Goal: Task Accomplishment & Management: Manage account settings

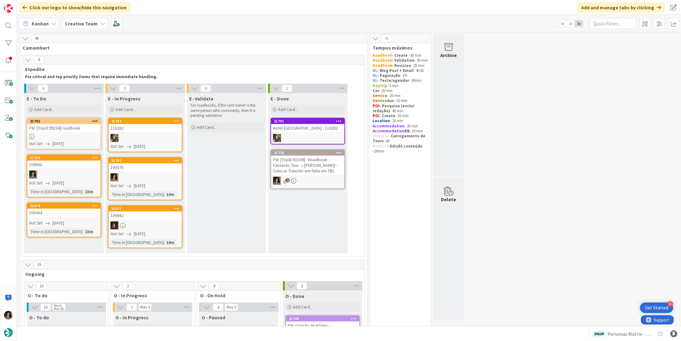
scroll to position [2, 0]
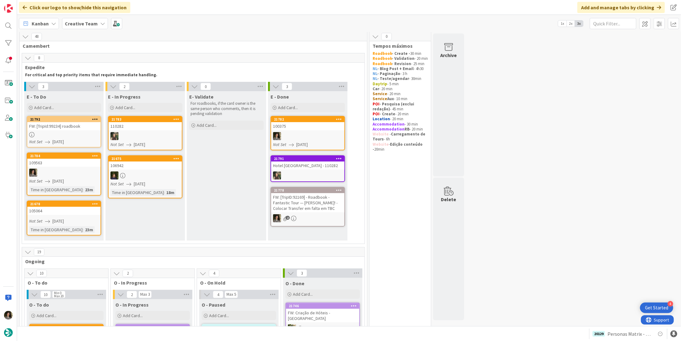
click at [306, 136] on div at bounding box center [307, 136] width 73 height 8
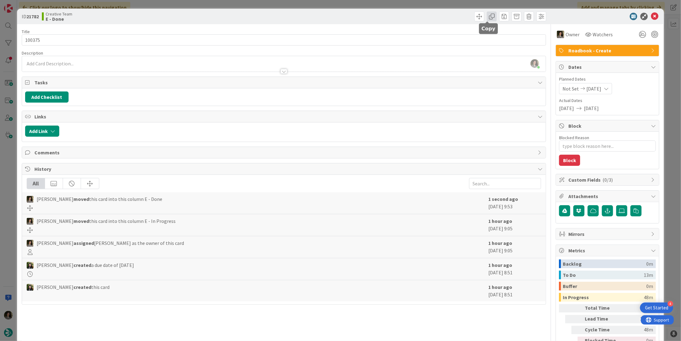
click at [487, 18] on span at bounding box center [492, 16] width 10 height 10
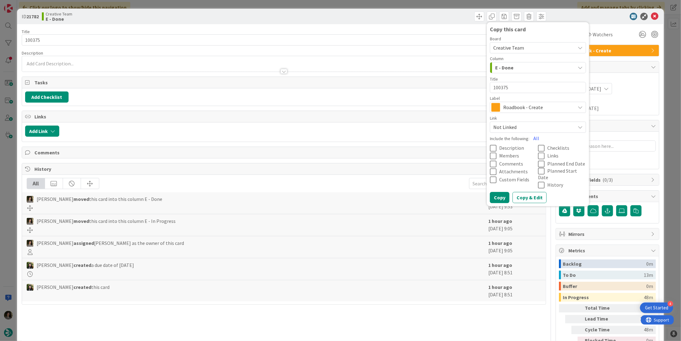
click at [524, 109] on span "Roadbook - Create" at bounding box center [537, 107] width 69 height 9
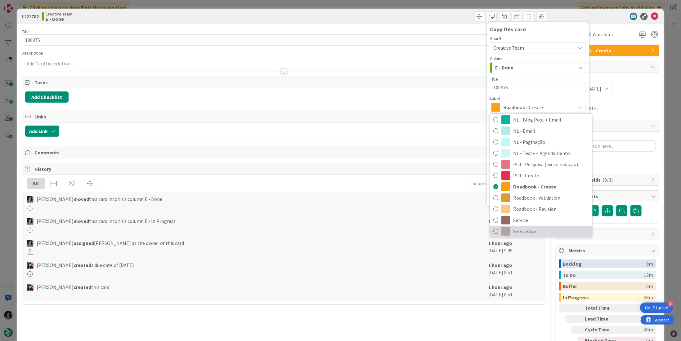
scroll to position [93, 0]
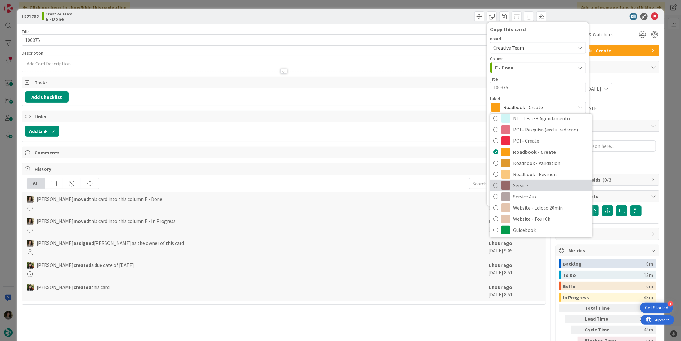
click at [537, 186] on span "Service" at bounding box center [551, 185] width 76 height 9
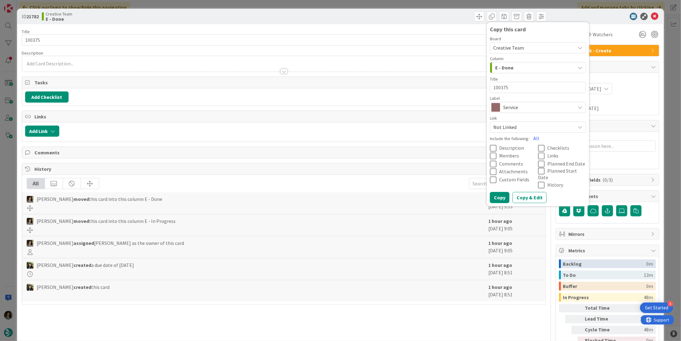
click at [523, 109] on span "Service" at bounding box center [537, 107] width 69 height 9
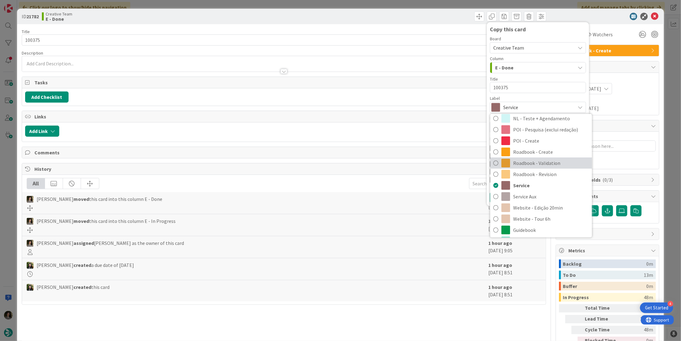
click at [539, 164] on span "Roadbook - Validation" at bounding box center [551, 163] width 76 height 9
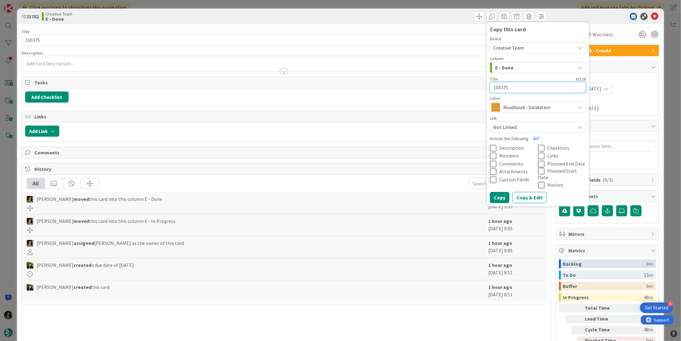
click at [533, 83] on textarea "100375" at bounding box center [538, 87] width 96 height 11
type textarea "x"
type textarea "100375"
type textarea "x"
type textarea "100375 -"
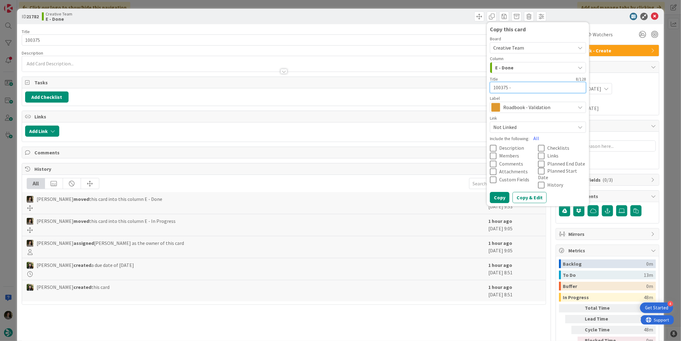
type textarea "x"
type textarea "100375 - C"
type textarea "x"
type textarea "100375 - Co"
type textarea "x"
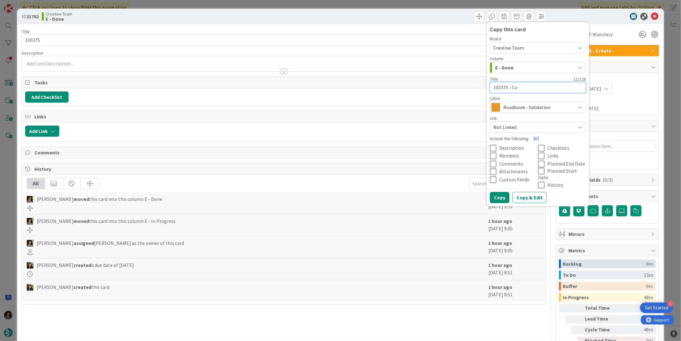
type textarea "100375 - Con"
type textarea "x"
type textarea "100375 - Cont"
type textarea "x"
type textarea "100375 - Conti"
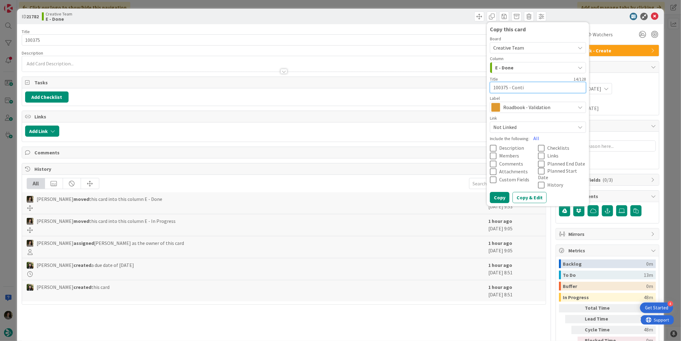
type textarea "x"
type textarea "100375 - Contin"
type textarea "x"
type textarea "100375 - Continu"
type textarea "x"
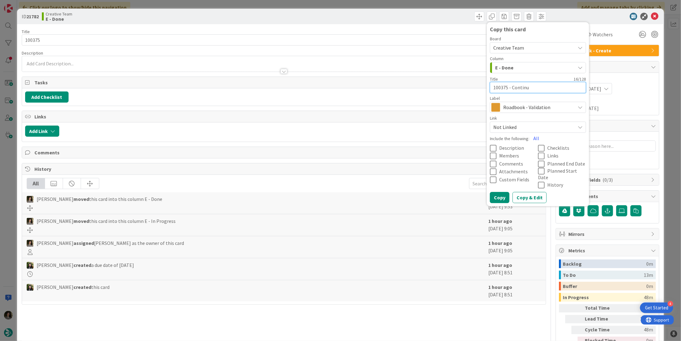
type textarea "100375 - Continua"
type textarea "x"
type textarea "100375 - Continuaç"
type textarea "x"
type textarea "100375 - Continuaçã"
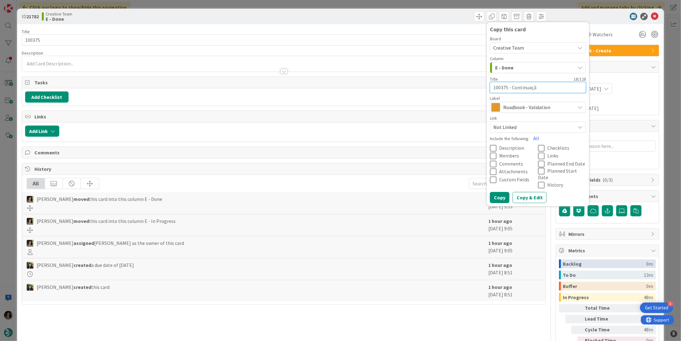
type textarea "x"
type textarea "100375 - Continuação"
click at [501, 192] on button "Copy" at bounding box center [500, 197] width 20 height 11
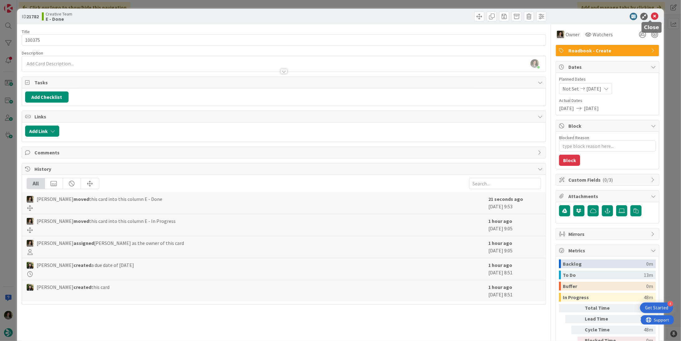
click at [651, 18] on icon at bounding box center [654, 16] width 7 height 7
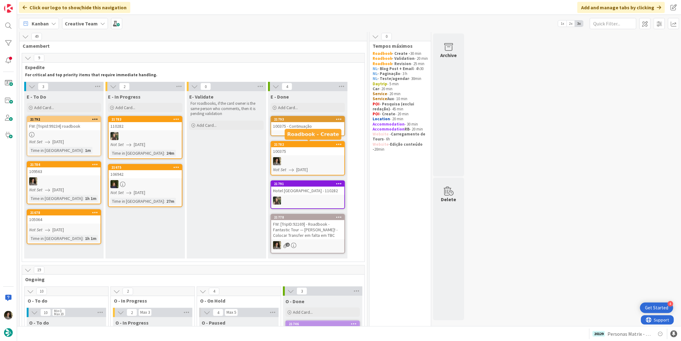
click at [299, 130] on link "21793 100375 - Continuação" at bounding box center [308, 126] width 74 height 20
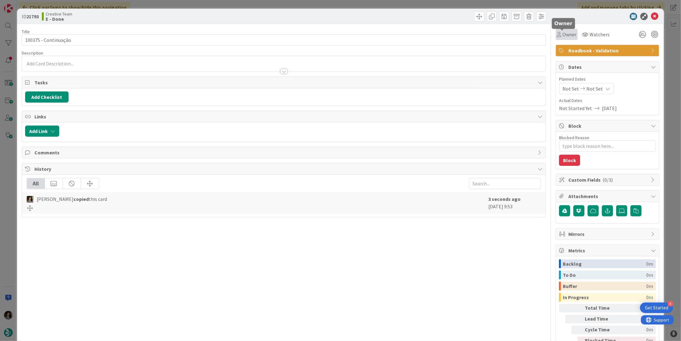
click at [565, 35] on span "Owner" at bounding box center [570, 34] width 14 height 7
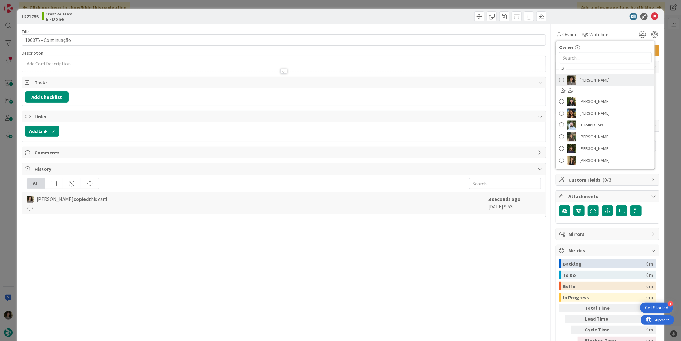
click at [580, 75] on span "[PERSON_NAME]" at bounding box center [595, 79] width 30 height 9
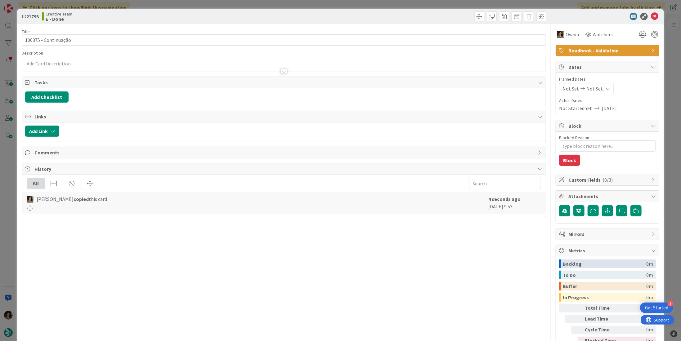
type textarea "x"
click at [605, 89] on icon at bounding box center [607, 88] width 5 height 5
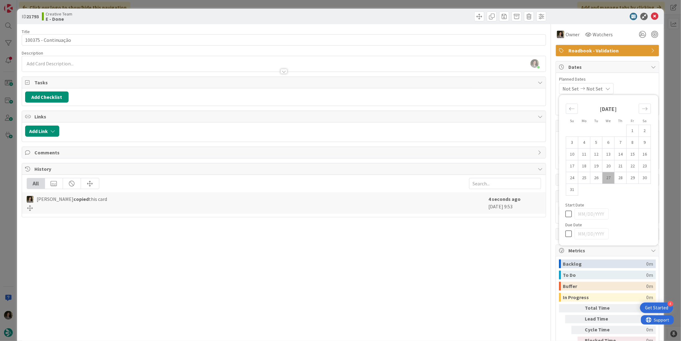
click at [565, 231] on icon at bounding box center [569, 233] width 9 height 7
type input "[DATE]"
click at [465, 253] on div "Title 20 / 128 100375 - Continuação Description [PERSON_NAME] just joined Owner…" at bounding box center [284, 193] width 524 height 338
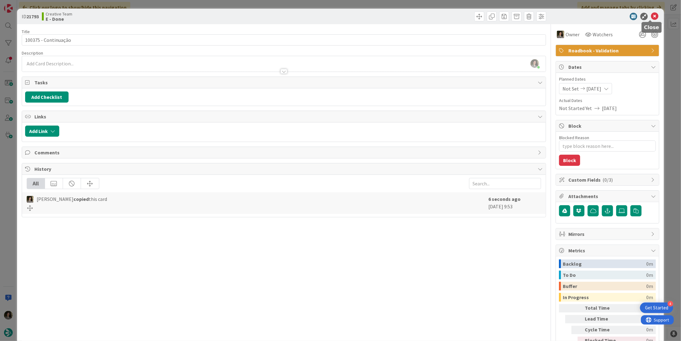
click at [651, 15] on icon at bounding box center [654, 16] width 7 height 7
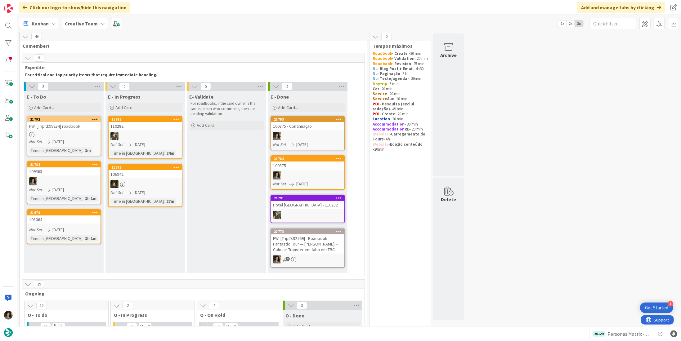
click at [58, 139] on span "[DATE]" at bounding box center [57, 142] width 11 height 7
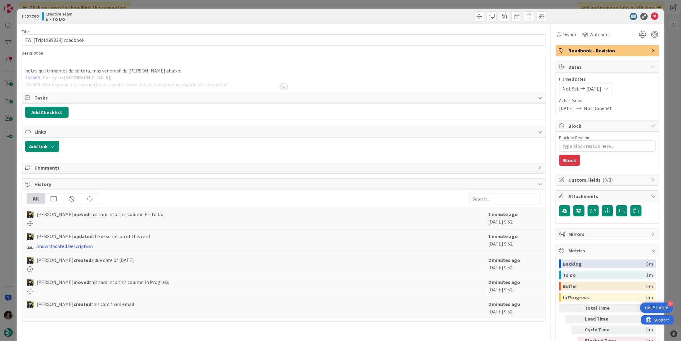
click at [281, 85] on div at bounding box center [284, 86] width 7 height 5
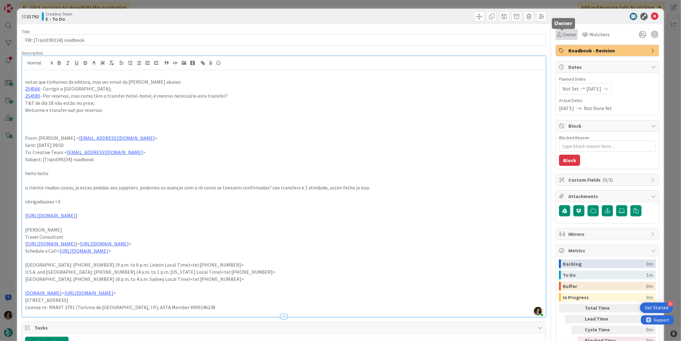
click at [564, 34] on span "Owner" at bounding box center [570, 34] width 14 height 7
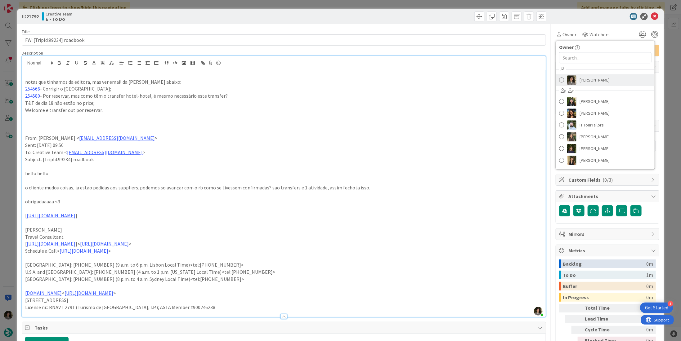
click at [595, 79] on span "[PERSON_NAME]" at bounding box center [595, 79] width 30 height 9
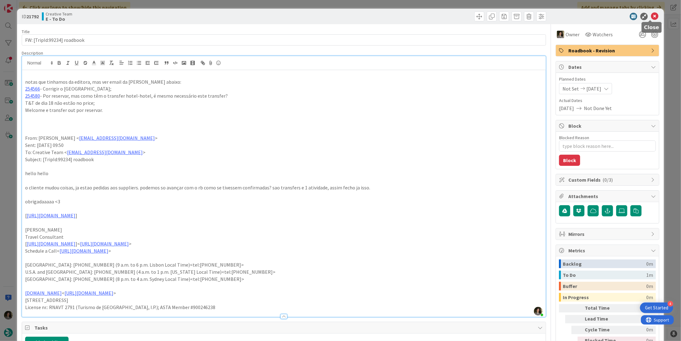
click at [651, 17] on icon at bounding box center [654, 16] width 7 height 7
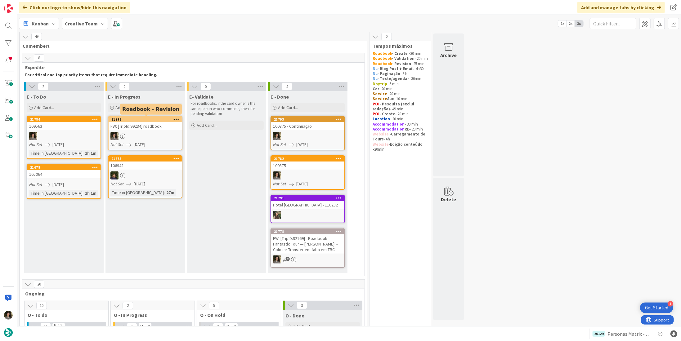
click at [149, 141] on link "21792 FW: [TripId:99234] roadbook Not Set [DATE]" at bounding box center [145, 133] width 74 height 34
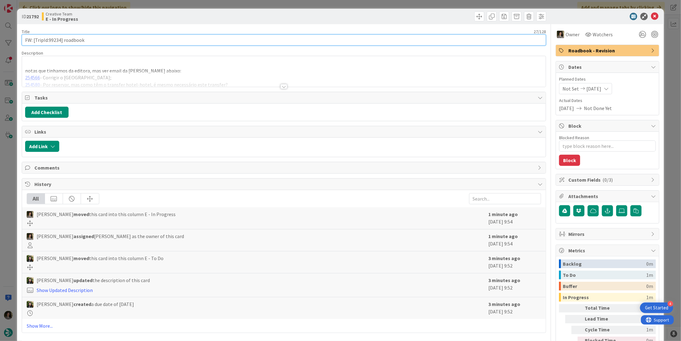
drag, startPoint x: 56, startPoint y: 39, endPoint x: 49, endPoint y: 40, distance: 7.5
click at [49, 40] on input "FW: [TripId:99234] roadbook" at bounding box center [284, 39] width 524 height 11
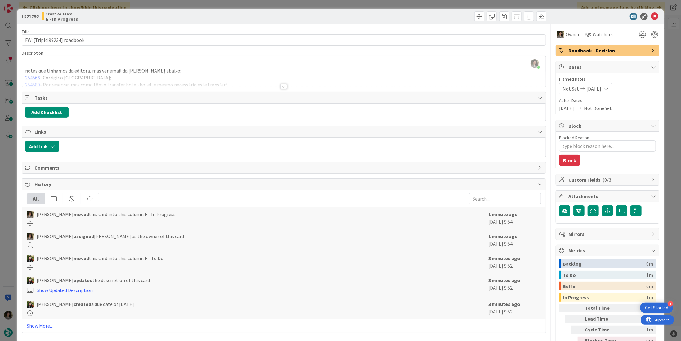
click at [281, 88] on div at bounding box center [284, 86] width 7 height 5
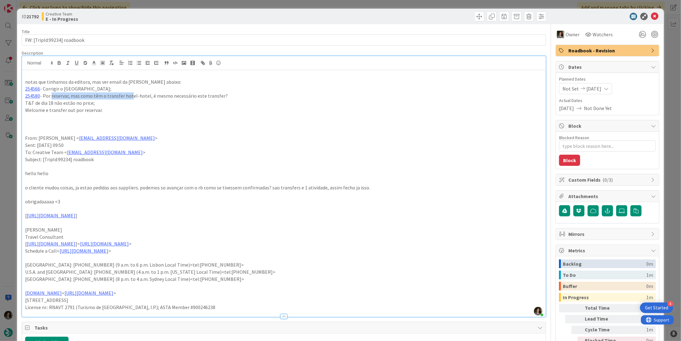
drag, startPoint x: 51, startPoint y: 94, endPoint x: 100, endPoint y: 90, distance: 49.2
click at [124, 94] on p "254580 - Por reservar, mas como têm o transfer hotel-hotel, é mesmo necessário …" at bounding box center [284, 95] width 518 height 7
click at [35, 95] on link "254580" at bounding box center [32, 96] width 15 height 6
click at [42, 106] on link "[URL][DOMAIN_NAME]" at bounding box center [46, 108] width 43 height 8
click at [652, 16] on icon at bounding box center [654, 16] width 7 height 7
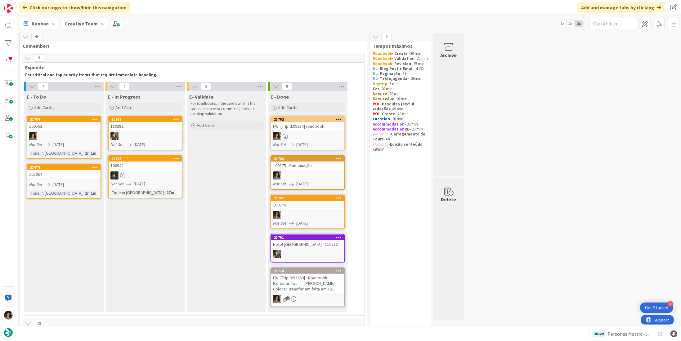
click at [315, 136] on div at bounding box center [307, 136] width 73 height 8
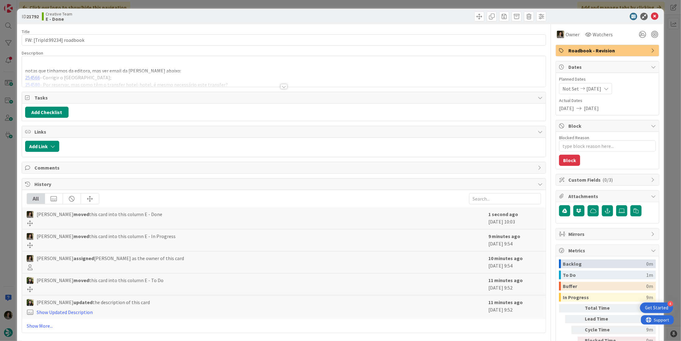
click at [598, 54] on span "Roadbook - Revision" at bounding box center [608, 50] width 79 height 7
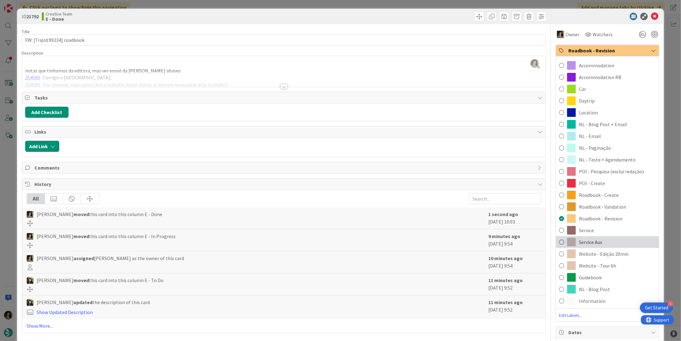
click at [605, 240] on div "Service Aux" at bounding box center [607, 242] width 103 height 12
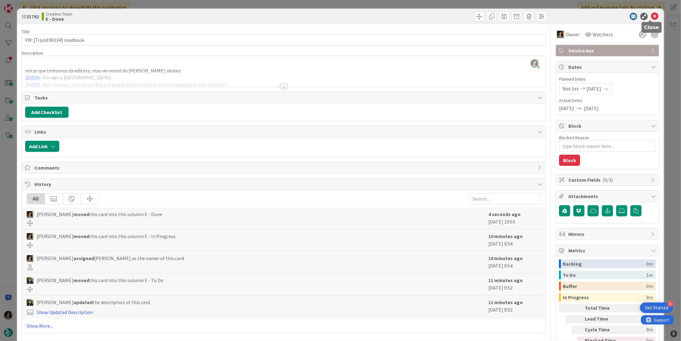
click at [651, 14] on icon at bounding box center [654, 16] width 7 height 7
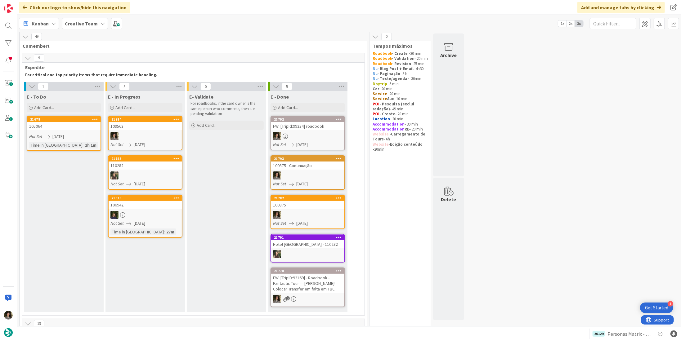
click at [142, 135] on div at bounding box center [145, 136] width 73 height 8
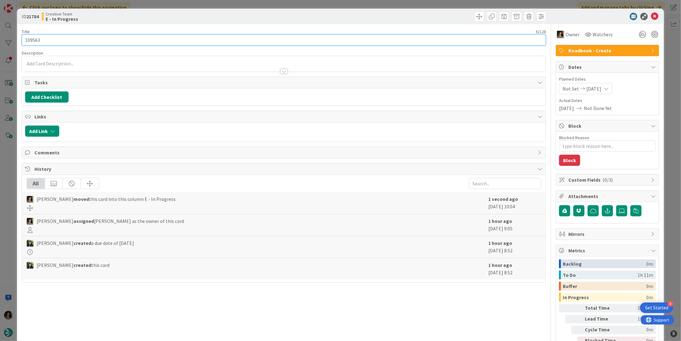
drag, startPoint x: 47, startPoint y: 38, endPoint x: 18, endPoint y: 37, distance: 28.9
click at [18, 37] on div "ID 21784 Creative Team E - In Progress Title 6 / 128 109563 Description Owner W…" at bounding box center [340, 188] width 647 height 358
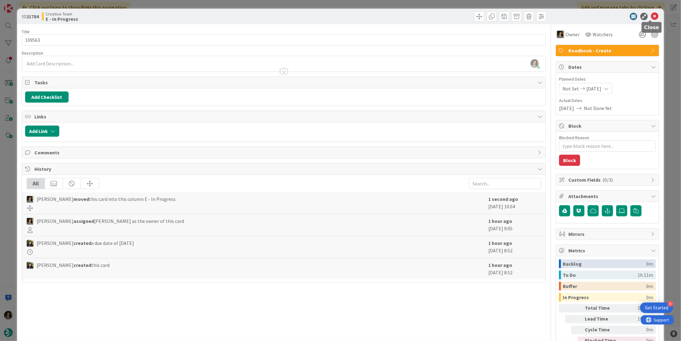
click at [651, 17] on icon at bounding box center [654, 16] width 7 height 7
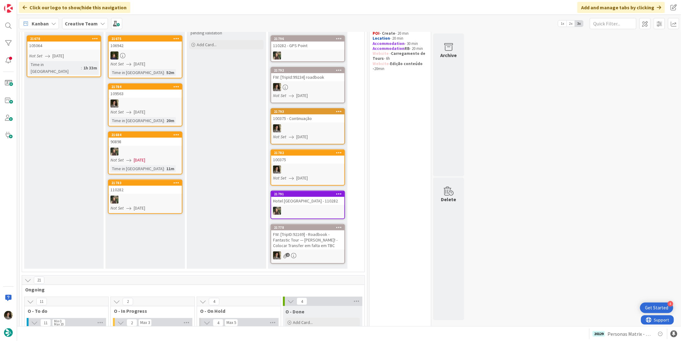
scroll to position [62, 0]
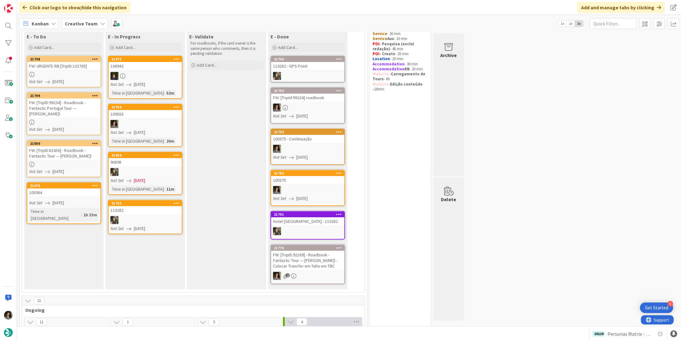
click at [77, 155] on div "FW: [TripID:82456] - Roadbook - Fantastic Tour — [PERSON_NAME]!" at bounding box center [63, 153] width 73 height 14
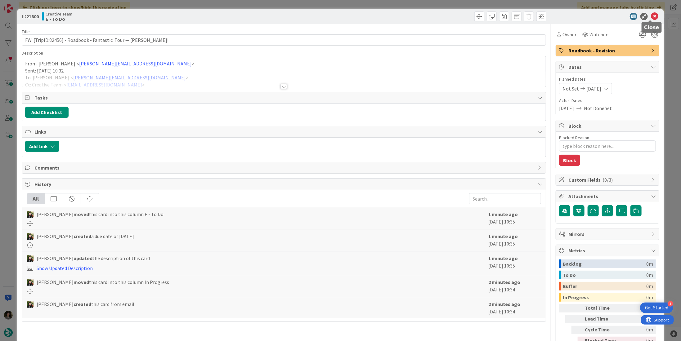
click at [652, 15] on icon at bounding box center [654, 16] width 7 height 7
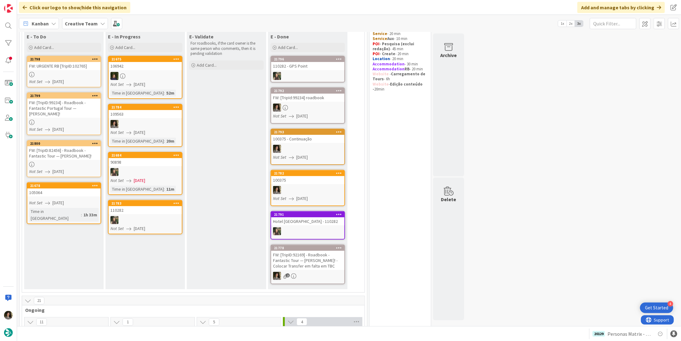
click at [60, 72] on div at bounding box center [63, 74] width 73 height 5
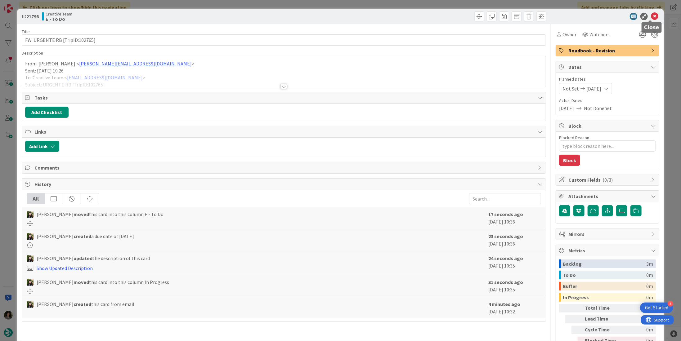
click at [651, 15] on icon at bounding box center [654, 16] width 7 height 7
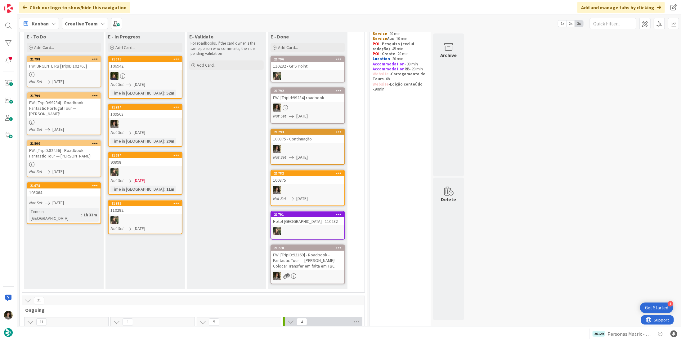
click at [54, 111] on div "FW: [TripID:99234] - Roadbook - Fantastic Portugal Tour — [PERSON_NAME]!" at bounding box center [63, 108] width 73 height 19
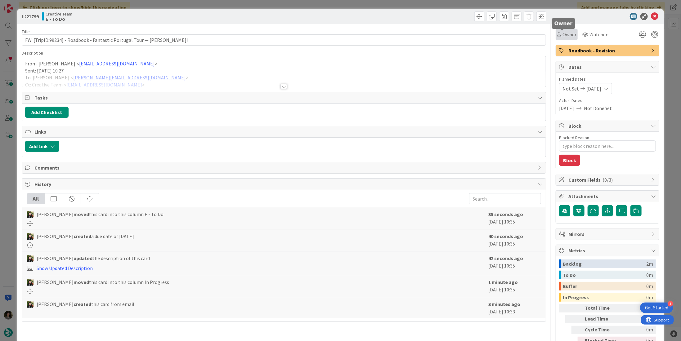
click at [564, 35] on span "Owner" at bounding box center [570, 34] width 14 height 7
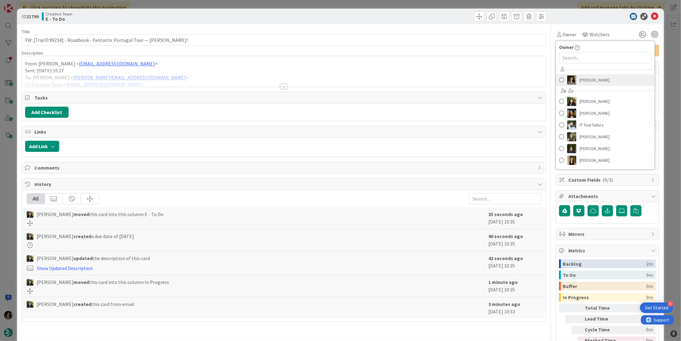
click at [573, 74] on link "[PERSON_NAME]" at bounding box center [605, 80] width 99 height 12
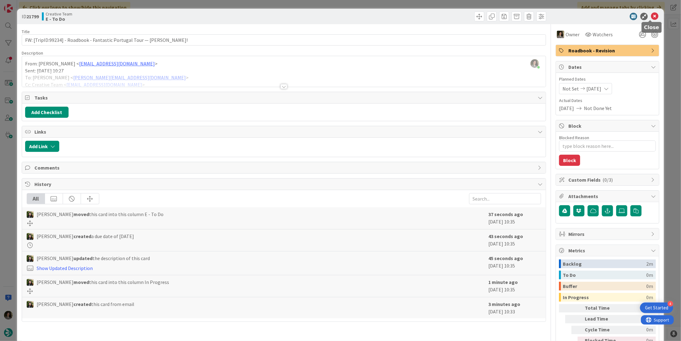
click at [651, 17] on icon at bounding box center [654, 16] width 7 height 7
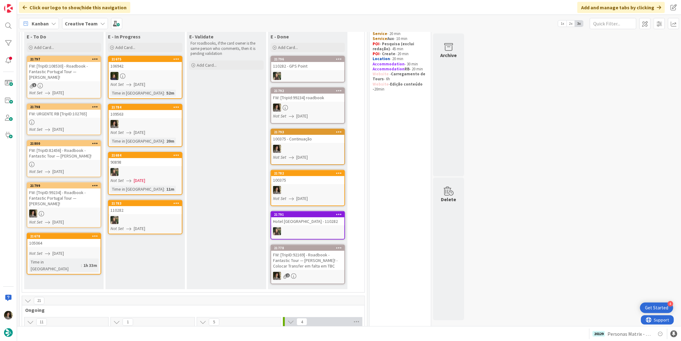
click at [59, 68] on div "FW: [TripID:108530] - Roadbook - Fantastic Portugal Tour — [PERSON_NAME]!" at bounding box center [63, 71] width 73 height 19
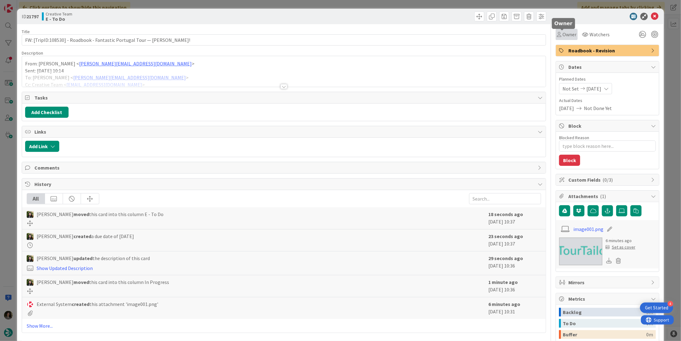
click at [563, 37] on span "Owner" at bounding box center [570, 34] width 14 height 7
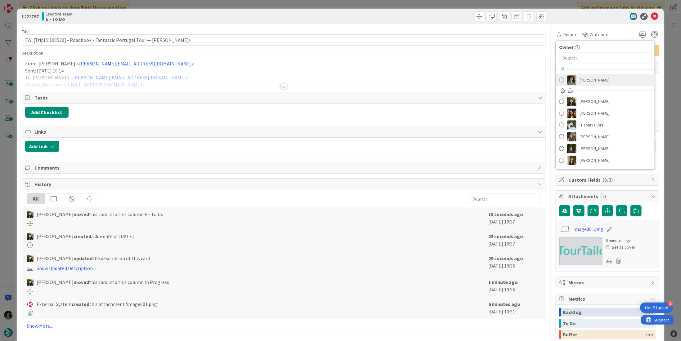
click at [608, 76] on link "[PERSON_NAME]" at bounding box center [605, 80] width 99 height 12
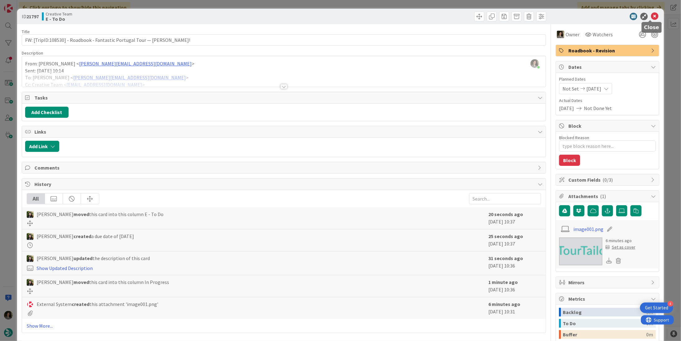
click at [653, 13] on icon at bounding box center [654, 16] width 7 height 7
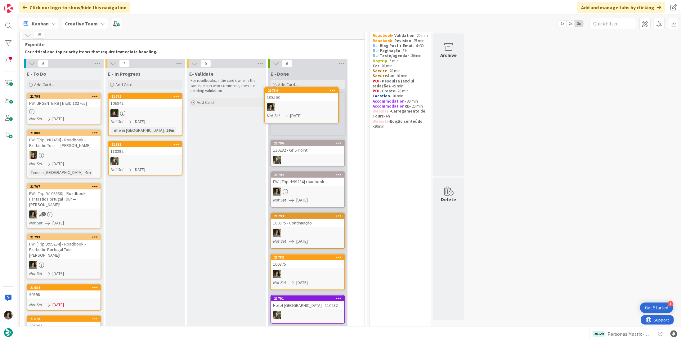
scroll to position [24, 0]
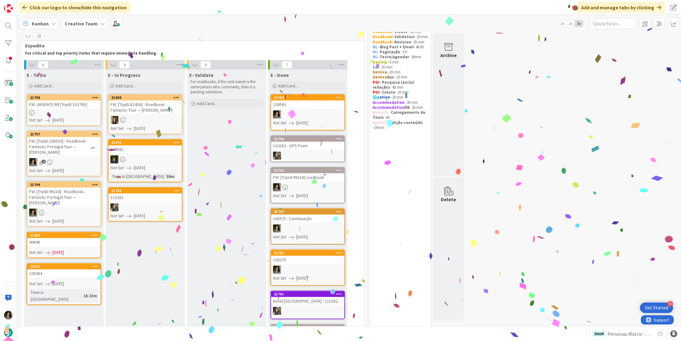
click at [303, 112] on div at bounding box center [307, 114] width 73 height 8
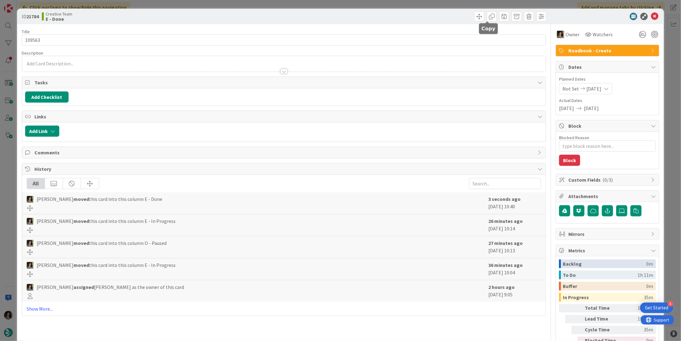
drag, startPoint x: 488, startPoint y: 16, endPoint x: 492, endPoint y: 31, distance: 14.8
click at [488, 17] on span at bounding box center [492, 16] width 10 height 10
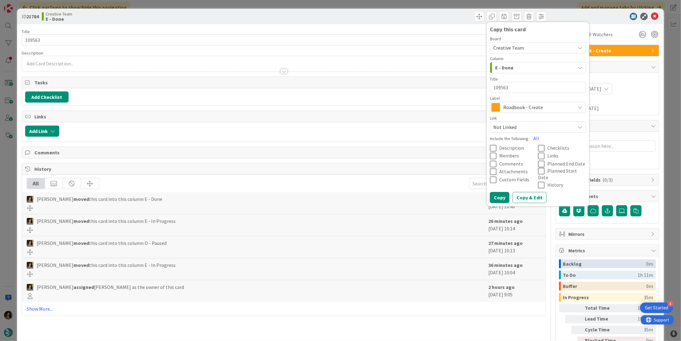
click at [511, 101] on div "Label Roadbook - Create" at bounding box center [538, 104] width 96 height 17
drag, startPoint x: 512, startPoint y: 106, endPoint x: 516, endPoint y: 111, distance: 7.1
click at [513, 106] on span "Roadbook - Create" at bounding box center [537, 107] width 69 height 9
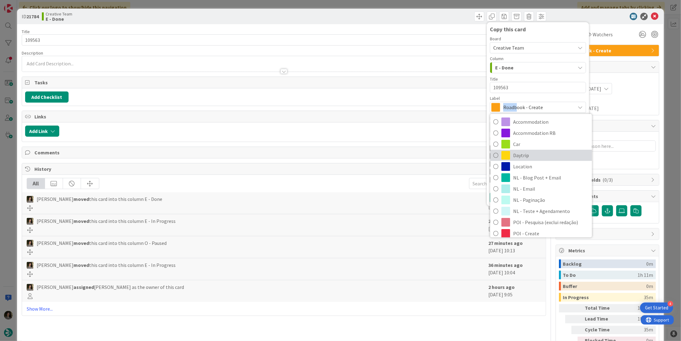
click at [524, 157] on span "Daytrip" at bounding box center [551, 155] width 76 height 9
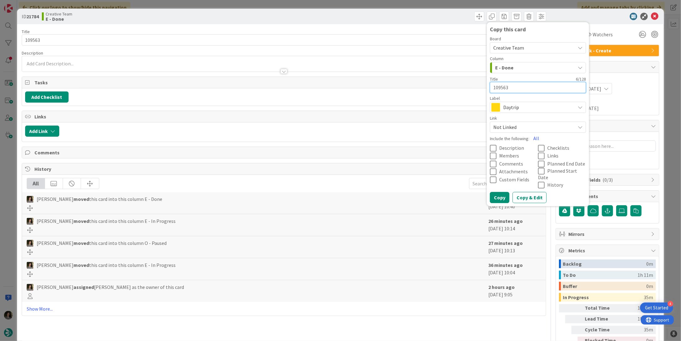
click at [522, 85] on textarea "109563" at bounding box center [538, 87] width 96 height 11
type textarea "x"
type textarea "109563"
type textarea "x"
type textarea "109563 -"
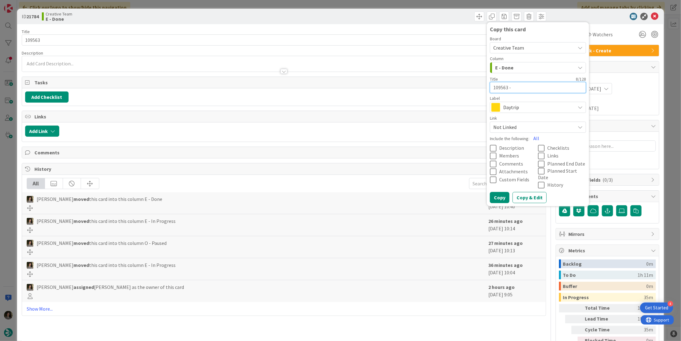
type textarea "x"
type textarea "109563 -"
type textarea "x"
type textarea "109563 - C"
type textarea "x"
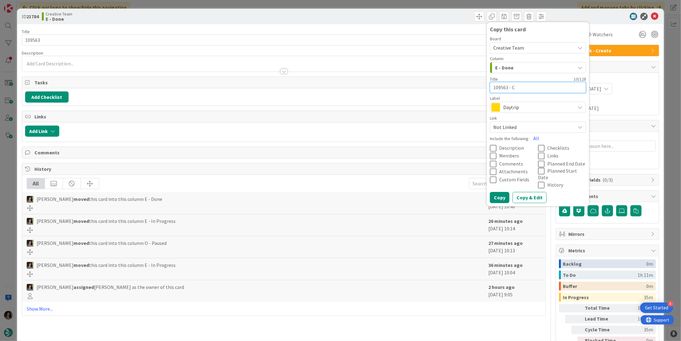
type textarea "109563 - Co"
type textarea "x"
type textarea "109563 - Con"
type textarea "x"
type textarea "109563 - Coni"
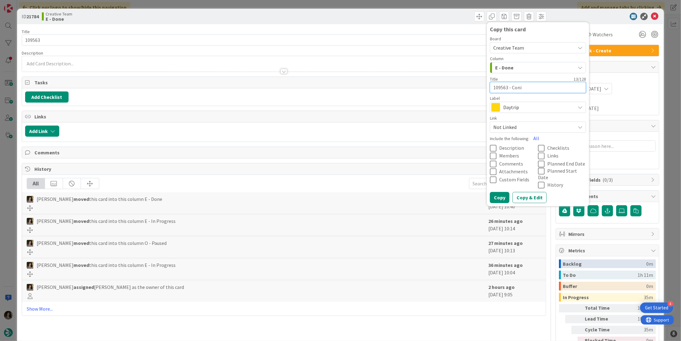
type textarea "x"
type textarea "109563 - Conit"
type textarea "x"
type textarea "109563 - Conitn"
type textarea "x"
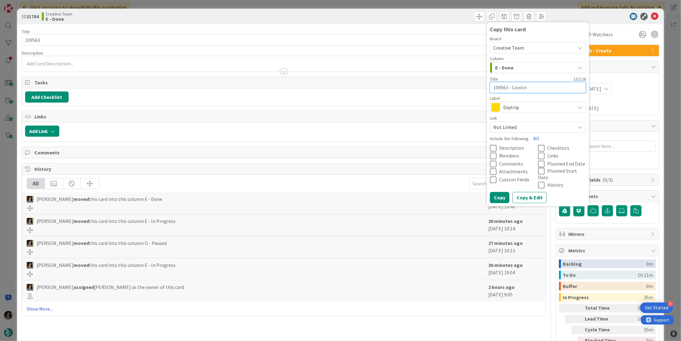
type textarea "109563 - Conitnu"
type textarea "x"
type textarea "109563 - Conitn"
type textarea "x"
type textarea "109563 - Conit"
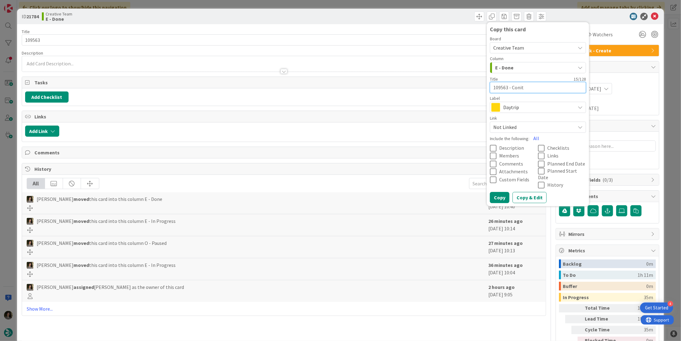
type textarea "x"
type textarea "109563 - Coni"
type textarea "x"
type textarea "109563 - Con"
type textarea "x"
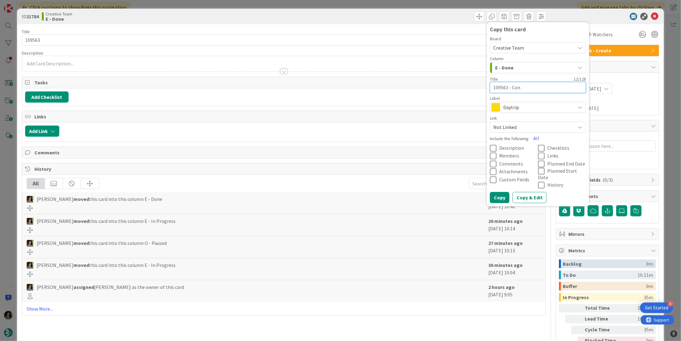
type textarea "109563 - Cont"
type textarea "x"
type textarea "109563 - Conti"
type textarea "x"
type textarea "109563 - Contin"
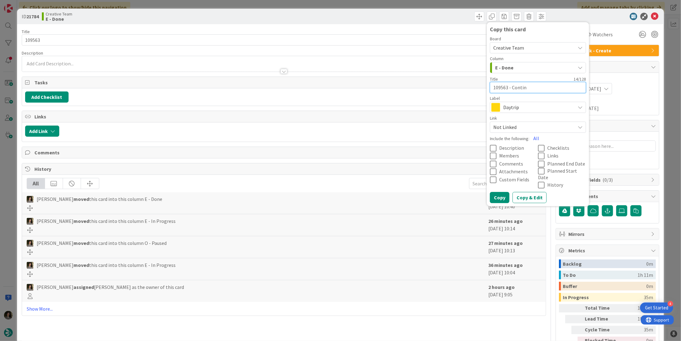
type textarea "x"
type textarea "109563 - Continu"
type textarea "x"
type textarea "109563 - Continua"
type textarea "x"
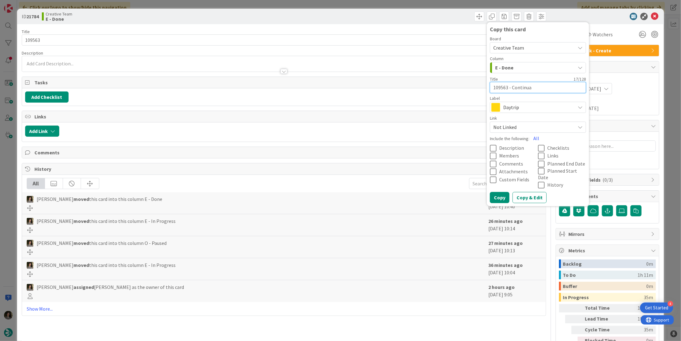
type textarea "109563 - Continuaç"
type textarea "x"
type textarea "109563 - Continuaçã"
type textarea "x"
type textarea "109563 - Continuação"
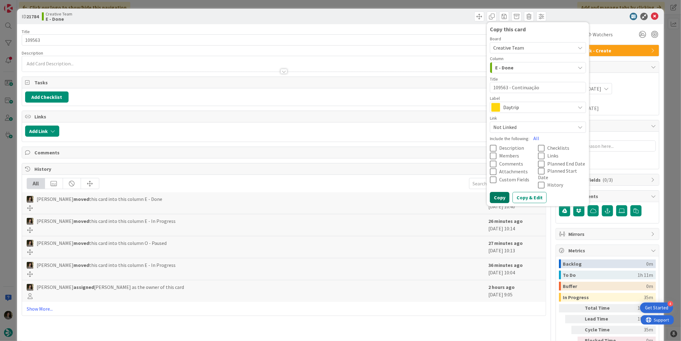
click at [498, 192] on button "Copy" at bounding box center [500, 197] width 20 height 11
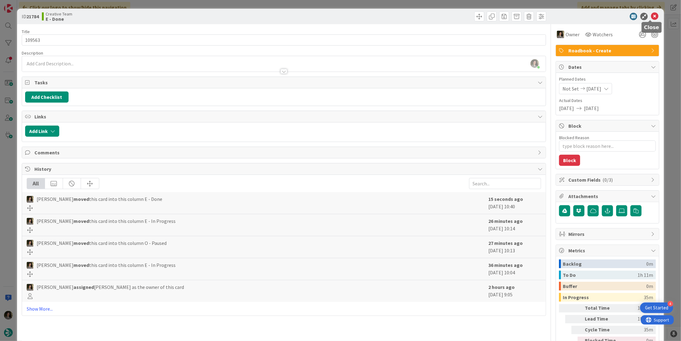
click at [651, 16] on icon at bounding box center [654, 16] width 7 height 7
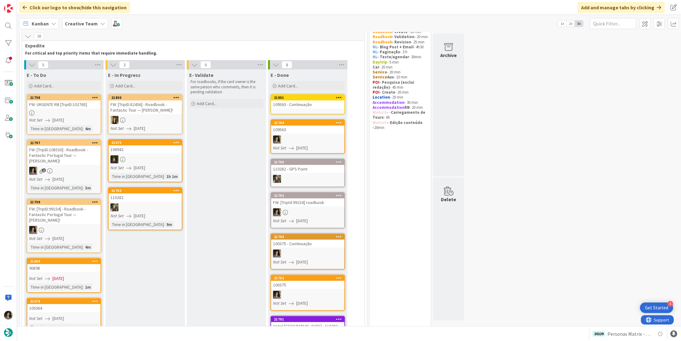
click at [326, 103] on div "109563 - Continuação" at bounding box center [307, 105] width 73 height 8
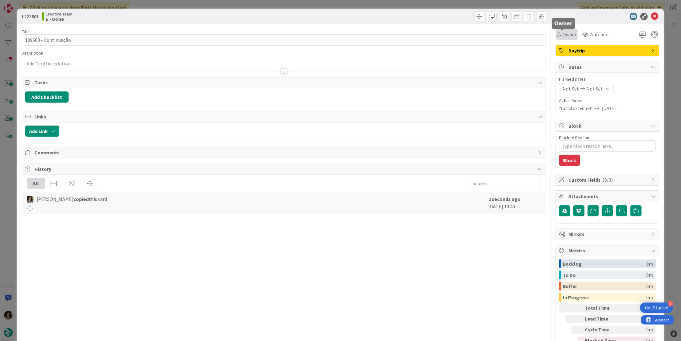
drag, startPoint x: 567, startPoint y: 35, endPoint x: 569, endPoint y: 38, distance: 3.4
click at [568, 37] on span "Owner" at bounding box center [570, 34] width 14 height 7
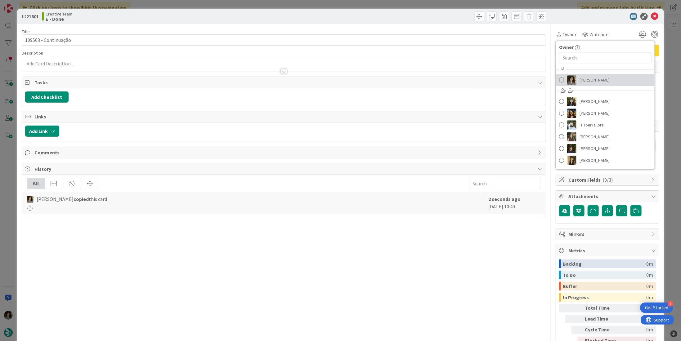
click at [584, 76] on span "[PERSON_NAME]" at bounding box center [595, 79] width 30 height 9
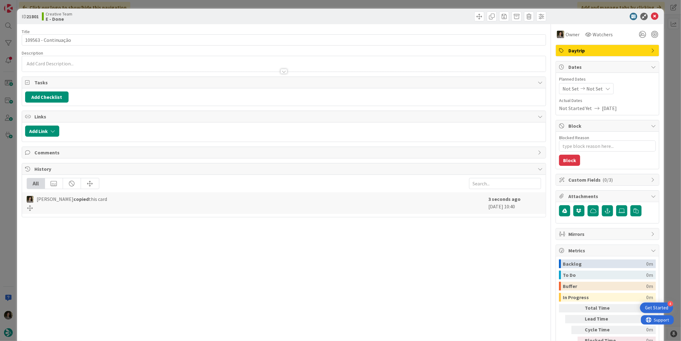
type textarea "x"
click at [601, 93] on div "Not Set Not Set" at bounding box center [586, 88] width 55 height 11
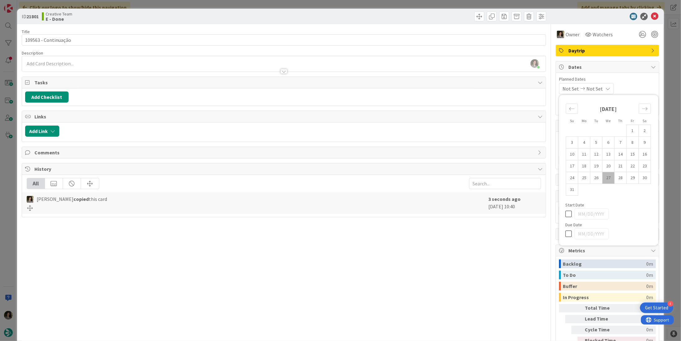
click at [565, 234] on icon at bounding box center [569, 233] width 9 height 7
type input "[DATE]"
click at [484, 222] on div "Title 20 / 128 109563 - Continuação Description [PERSON_NAME] just joined Owner…" at bounding box center [284, 193] width 524 height 338
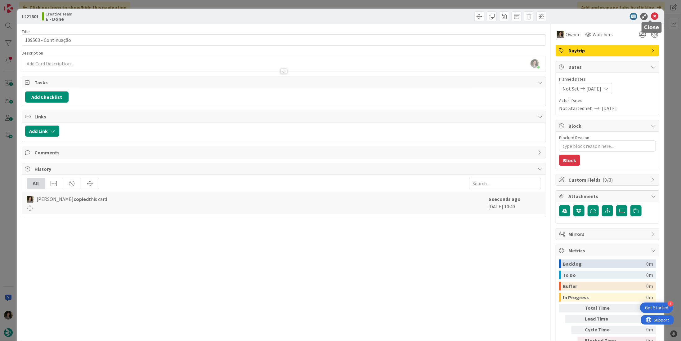
drag, startPoint x: 651, startPoint y: 16, endPoint x: 620, endPoint y: 37, distance: 36.8
click at [651, 16] on icon at bounding box center [654, 16] width 7 height 7
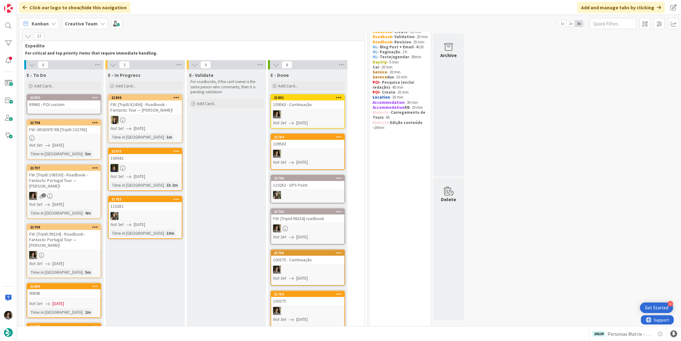
click at [63, 107] on div "89965 - POI custom" at bounding box center [63, 105] width 73 height 8
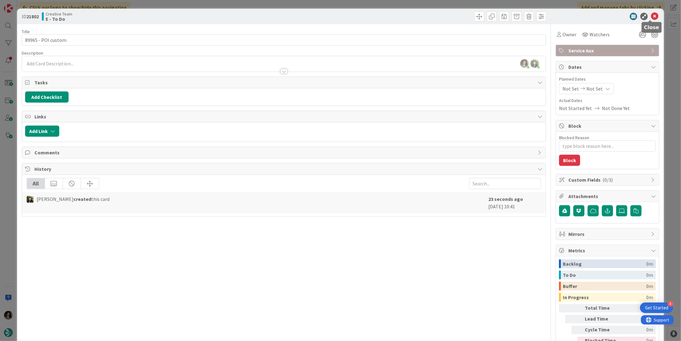
click at [651, 15] on icon at bounding box center [654, 16] width 7 height 7
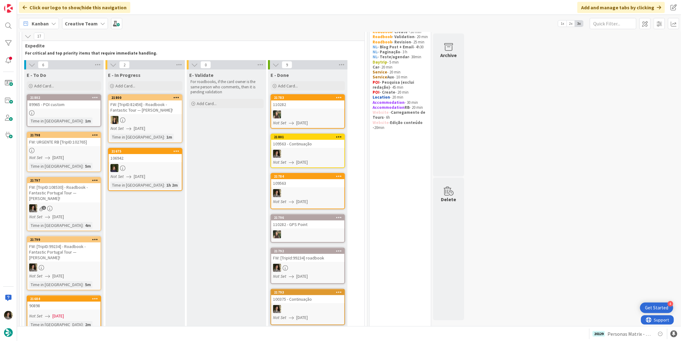
click at [67, 105] on div "89965 - POI custom" at bounding box center [63, 105] width 73 height 8
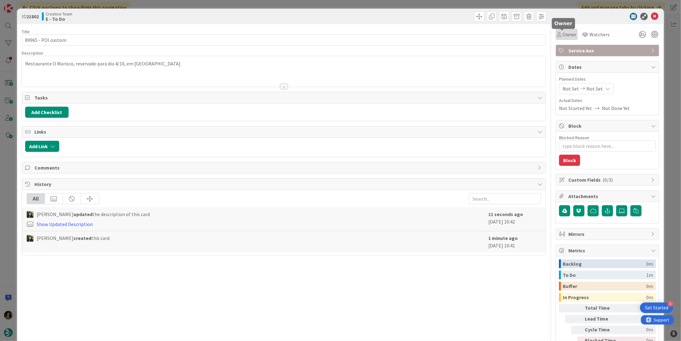
click at [563, 34] on span "Owner" at bounding box center [570, 34] width 14 height 7
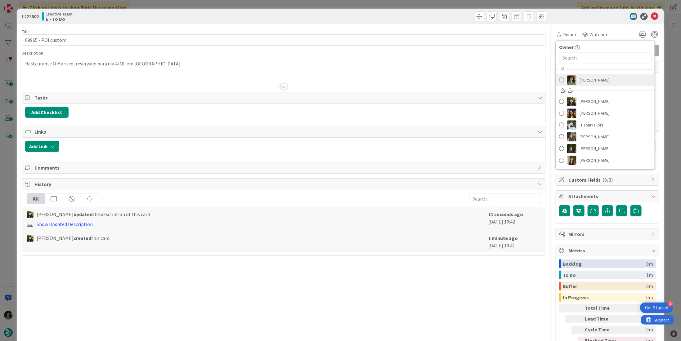
click at [585, 79] on span "[PERSON_NAME]" at bounding box center [595, 79] width 30 height 9
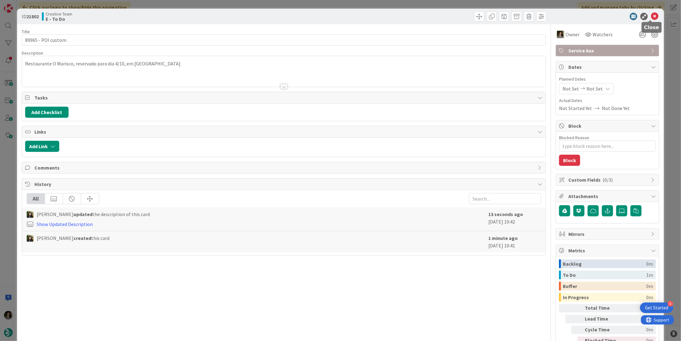
click at [651, 14] on icon at bounding box center [654, 16] width 7 height 7
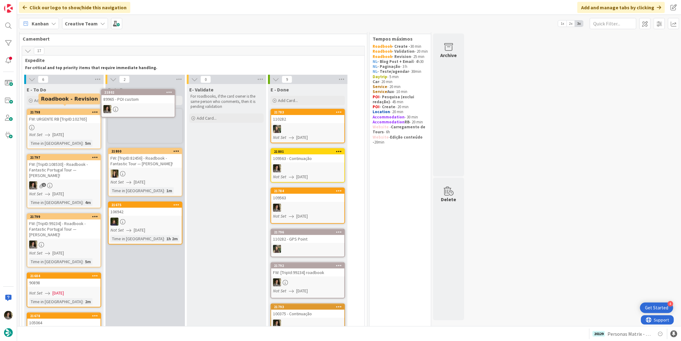
scroll to position [7, 0]
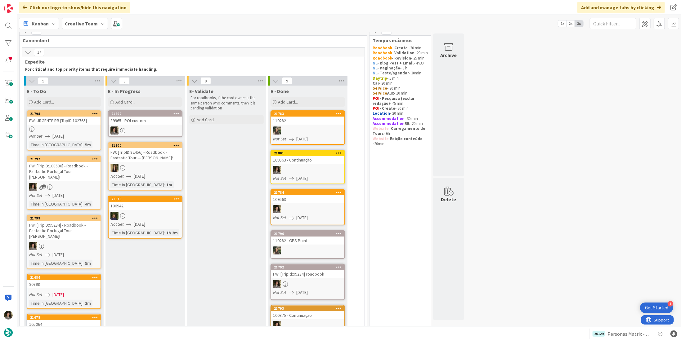
click at [144, 121] on div "89965 - POI custom" at bounding box center [145, 121] width 73 height 8
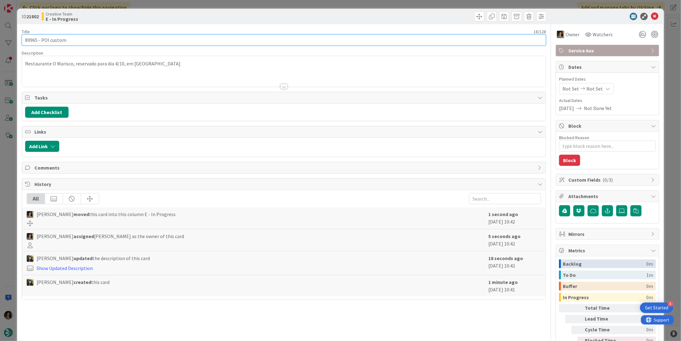
drag, startPoint x: 36, startPoint y: 40, endPoint x: 5, endPoint y: 34, distance: 32.0
click at [5, 34] on div "ID 21802 Creative Team E - In Progress Title 18 / 128 89965 - POI custom Descri…" at bounding box center [340, 170] width 681 height 341
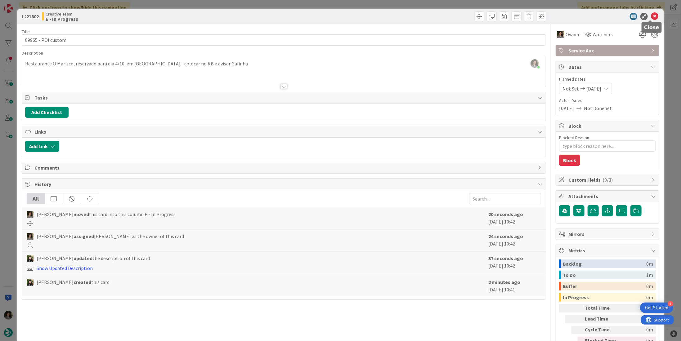
click at [652, 18] on icon at bounding box center [654, 16] width 7 height 7
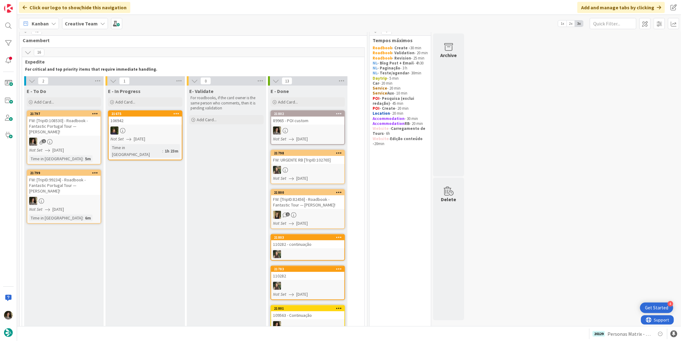
click at [302, 122] on div "89965 - POI custom" at bounding box center [307, 121] width 73 height 8
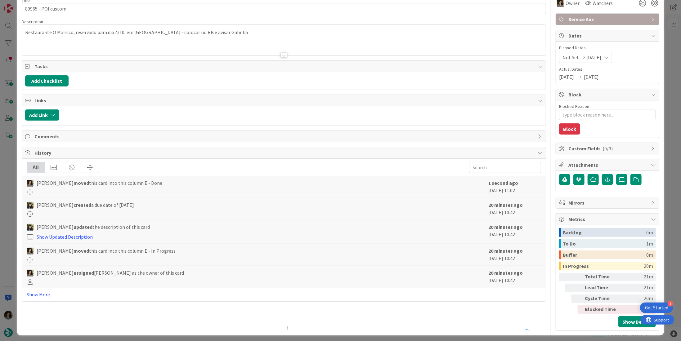
click at [594, 17] on span "Service Aux" at bounding box center [608, 19] width 79 height 7
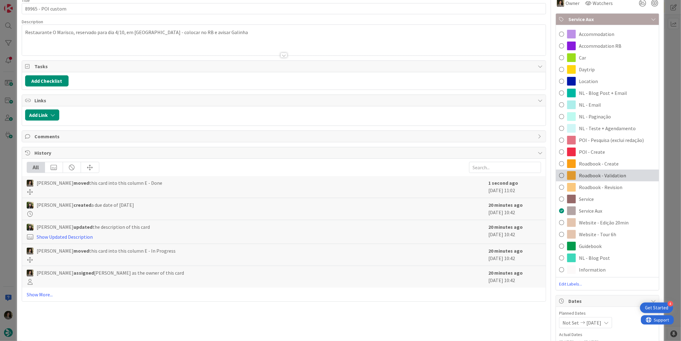
click at [603, 174] on span "Roadbook - Validation" at bounding box center [602, 175] width 47 height 7
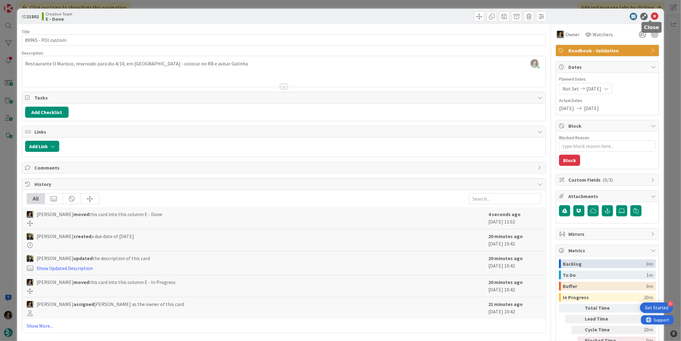
click at [653, 16] on icon at bounding box center [654, 16] width 7 height 7
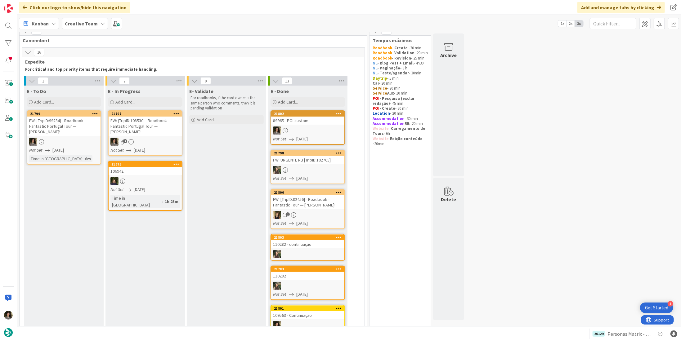
click at [138, 135] on div "FW: [TripID:108530] - Roadbook - Fantastic Portugal Tour — [PERSON_NAME]!" at bounding box center [145, 126] width 73 height 19
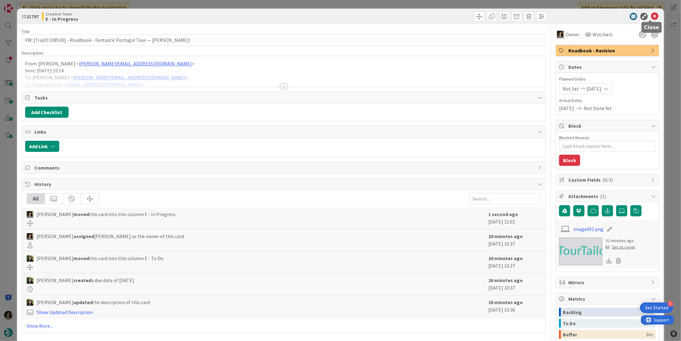
drag, startPoint x: 652, startPoint y: 16, endPoint x: 608, endPoint y: 28, distance: 46.3
click at [651, 16] on icon at bounding box center [654, 16] width 7 height 7
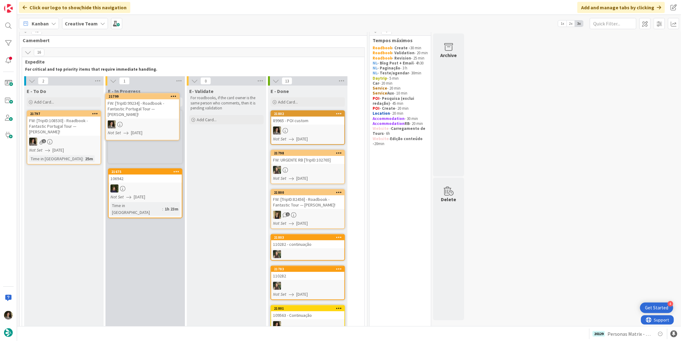
scroll to position [6, 0]
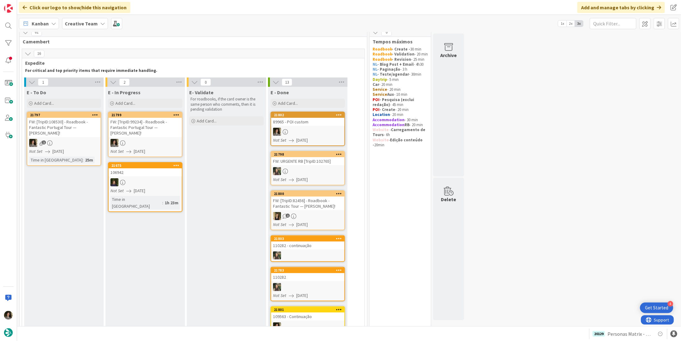
click at [145, 126] on div "FW: [TripID:99234] - Roadbook - Fantastic Portugal Tour — [PERSON_NAME]!" at bounding box center [145, 127] width 73 height 19
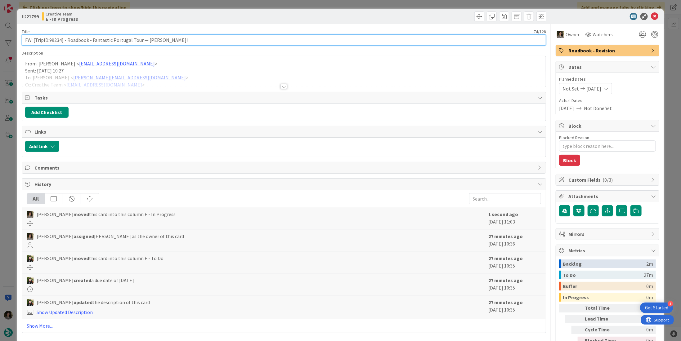
drag, startPoint x: 62, startPoint y: 39, endPoint x: 50, endPoint y: 40, distance: 11.8
click at [50, 40] on input "FW: [TripID:99234] - Roadbook - Fantastic Portugal Tour — [PERSON_NAME]!" at bounding box center [284, 39] width 524 height 11
click at [49, 41] on input "FW: [TripID:99234] - Roadbook - Fantastic Portugal Tour — [PERSON_NAME]!" at bounding box center [284, 39] width 524 height 11
drag, startPoint x: 49, startPoint y: 41, endPoint x: 60, endPoint y: 41, distance: 11.2
click at [60, 41] on input "FW: [TripID:99234] - Roadbook - Fantastic Portugal Tour — [PERSON_NAME]!" at bounding box center [284, 39] width 524 height 11
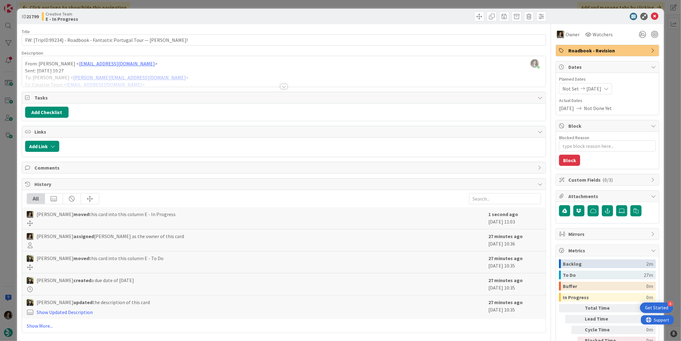
click at [281, 84] on div at bounding box center [284, 86] width 7 height 5
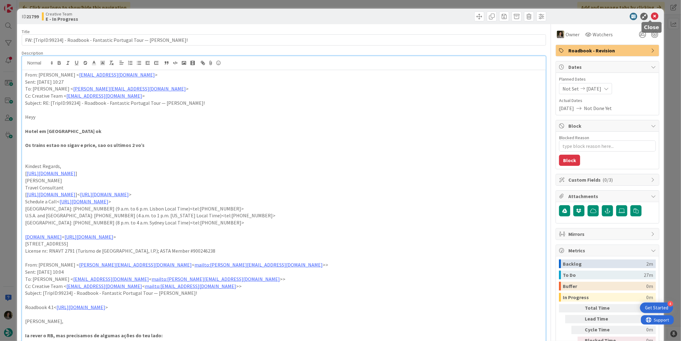
click at [651, 16] on icon at bounding box center [654, 16] width 7 height 7
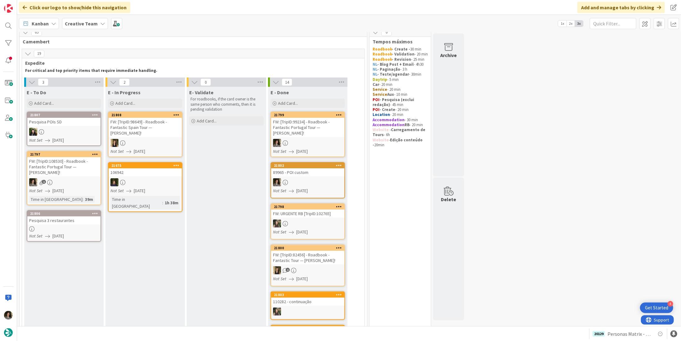
click at [308, 135] on div "FW: [TripID:99234] - Roadbook - Fantastic Portugal Tour — [PERSON_NAME]!" at bounding box center [307, 127] width 73 height 19
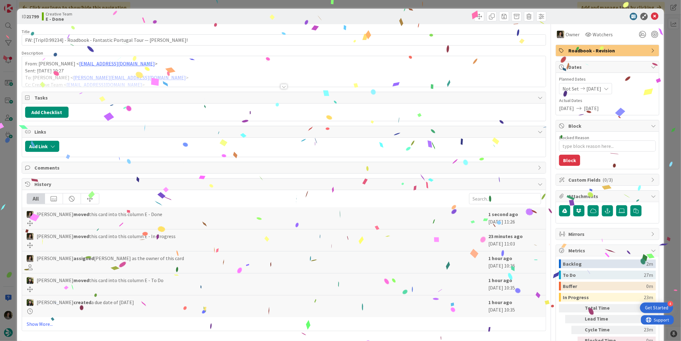
type textarea "x"
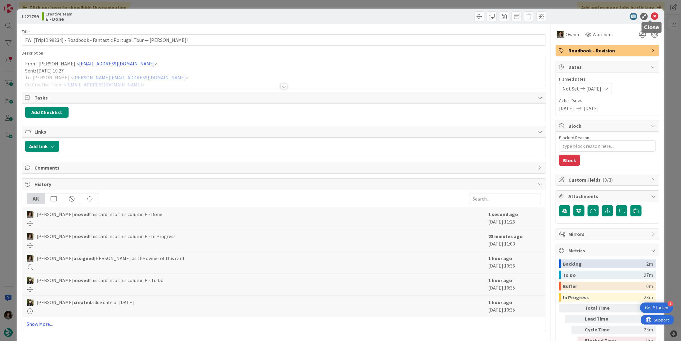
click at [651, 16] on icon at bounding box center [654, 16] width 7 height 7
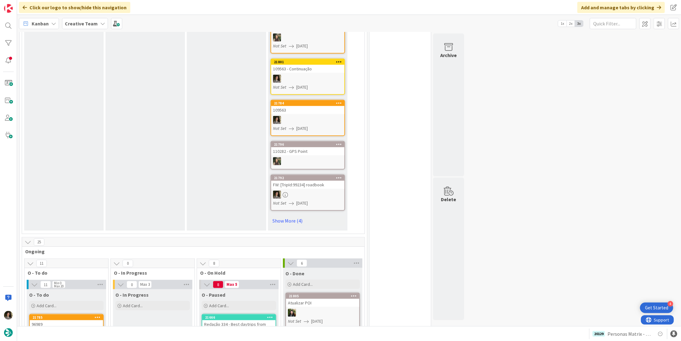
scroll to position [348, 0]
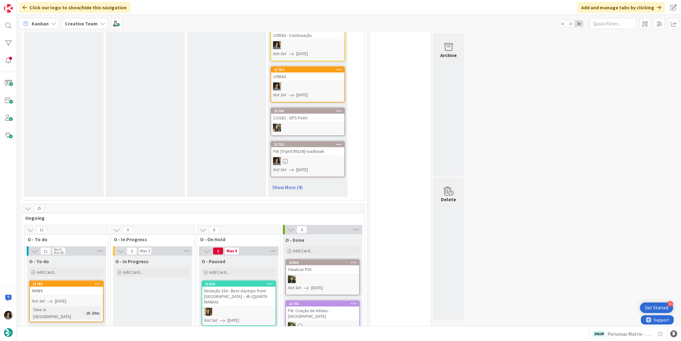
click at [294, 184] on link "Show More (4)" at bounding box center [308, 187] width 74 height 10
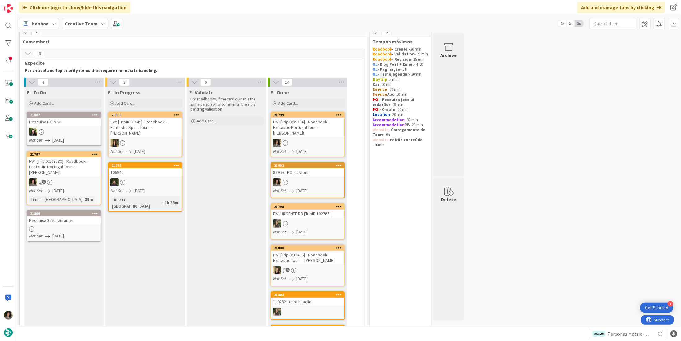
scroll to position [0, 0]
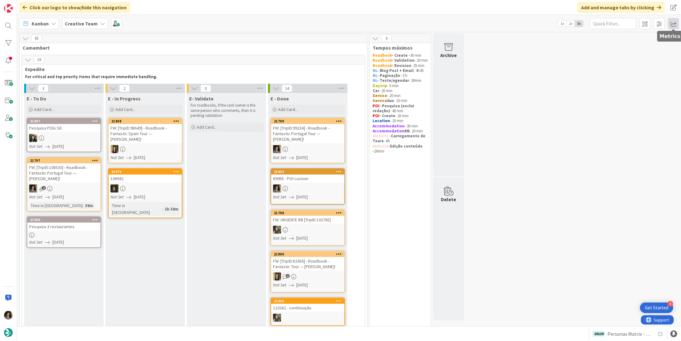
click at [676, 28] on span at bounding box center [673, 23] width 11 height 11
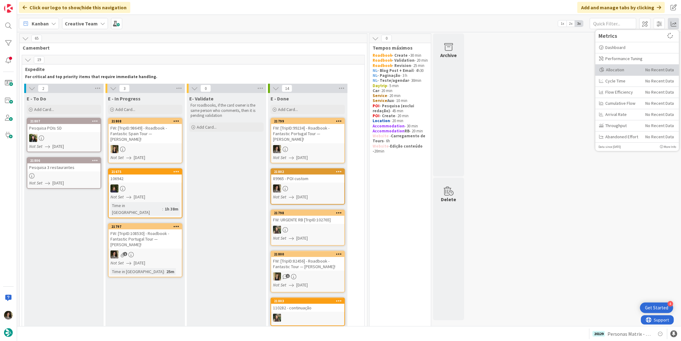
click at [627, 72] on div "Allocation" at bounding box center [620, 70] width 42 height 7
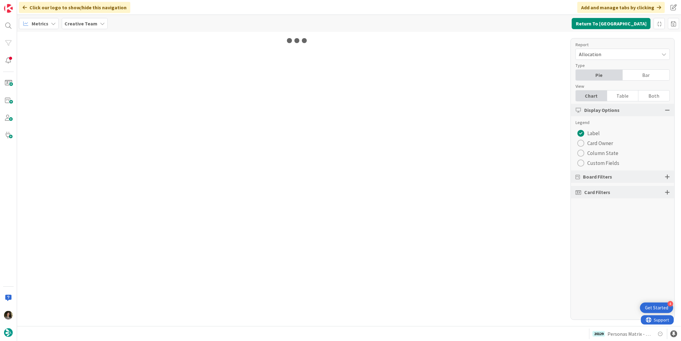
click at [630, 95] on div "Table" at bounding box center [622, 96] width 31 height 11
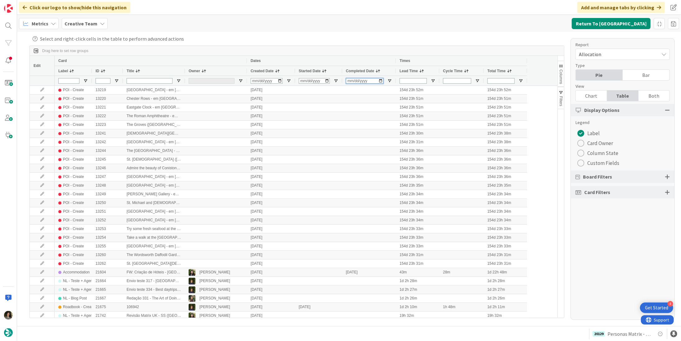
click at [350, 80] on input "Completed Date Filter Input" at bounding box center [365, 81] width 38 height 6
type input "[DATE]"
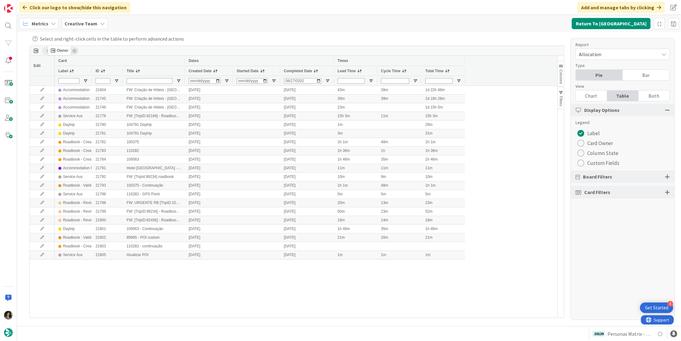
drag, startPoint x: 197, startPoint y: 70, endPoint x: 51, endPoint y: 48, distance: 147.8
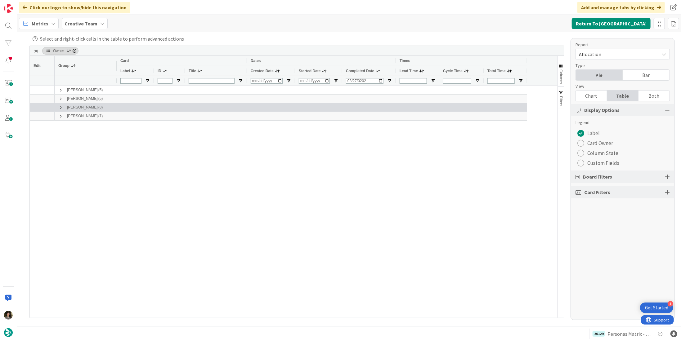
click at [59, 108] on span at bounding box center [60, 107] width 5 height 5
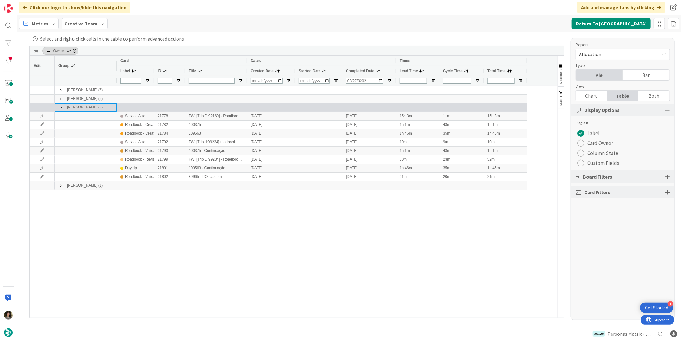
click at [59, 108] on span at bounding box center [60, 107] width 5 height 5
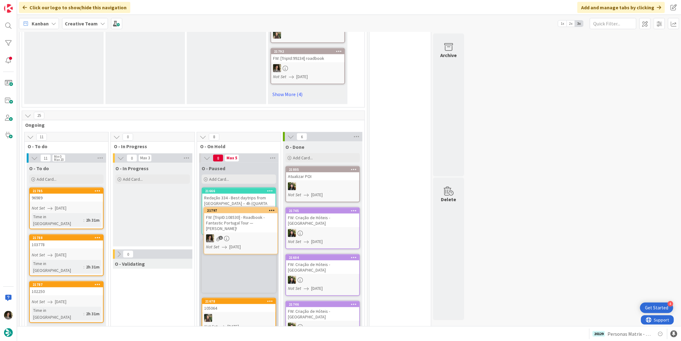
scroll to position [445, 0]
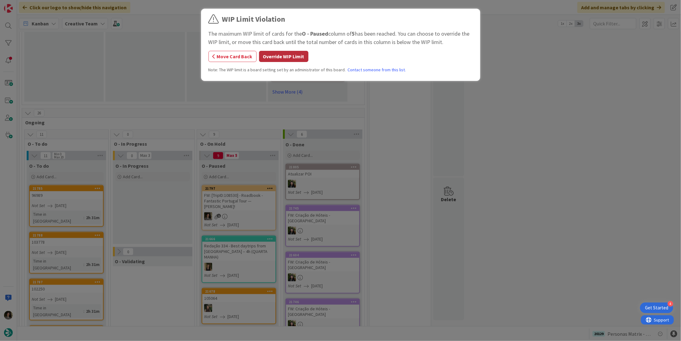
click at [288, 54] on button "Override WIP Limit" at bounding box center [283, 56] width 49 height 11
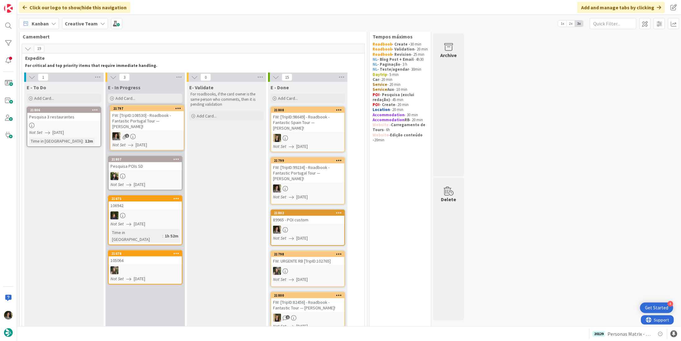
scroll to position [11, 0]
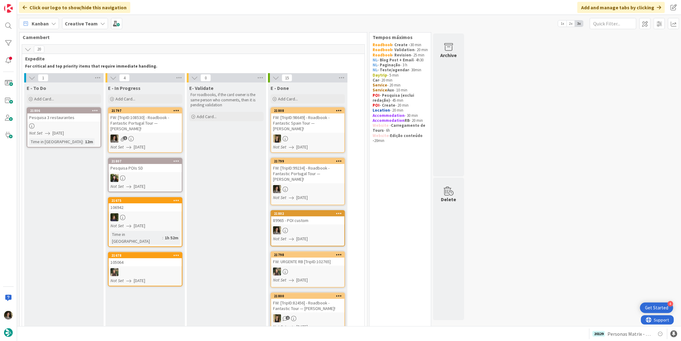
click at [160, 122] on div "FW: [TripID:108530] - Roadbook - Fantastic Portugal Tour — [PERSON_NAME]!" at bounding box center [145, 123] width 73 height 19
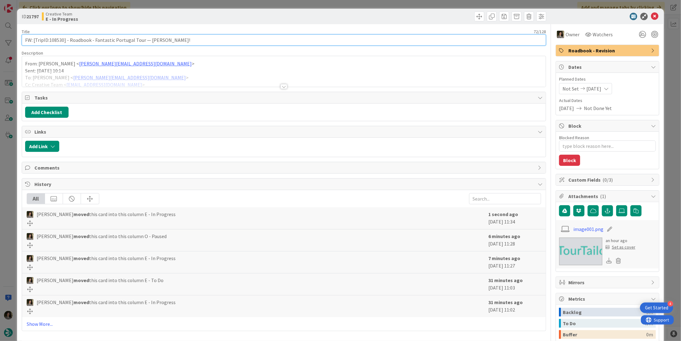
drag, startPoint x: 63, startPoint y: 40, endPoint x: 50, endPoint y: 39, distance: 13.7
click at [50, 39] on input "FW: [TripID:108530] - Roadbook - Fantastic Portugal Tour — [PERSON_NAME]!" at bounding box center [284, 39] width 524 height 11
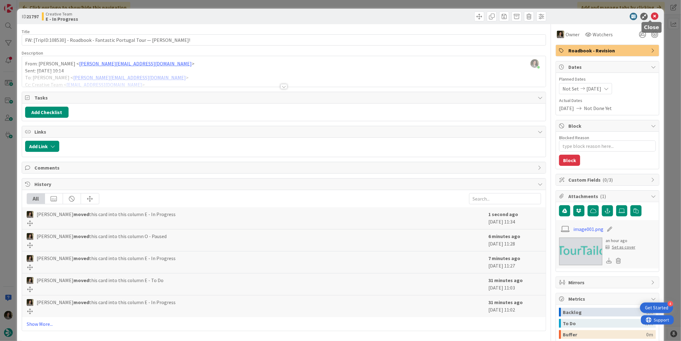
click at [653, 17] on icon at bounding box center [654, 16] width 7 height 7
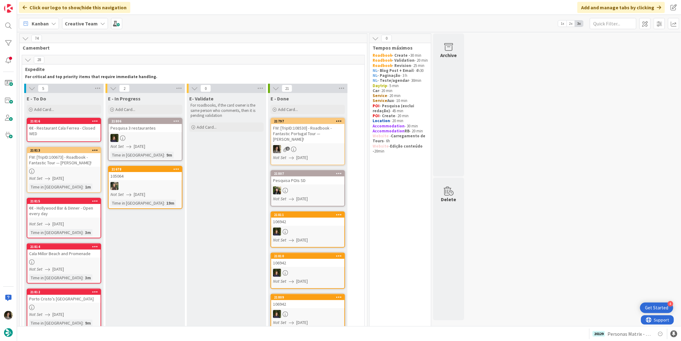
click at [73, 163] on div "FW: [TripID:100673] - Roadbook - Fantastic Tour — [PERSON_NAME]!" at bounding box center [63, 160] width 73 height 14
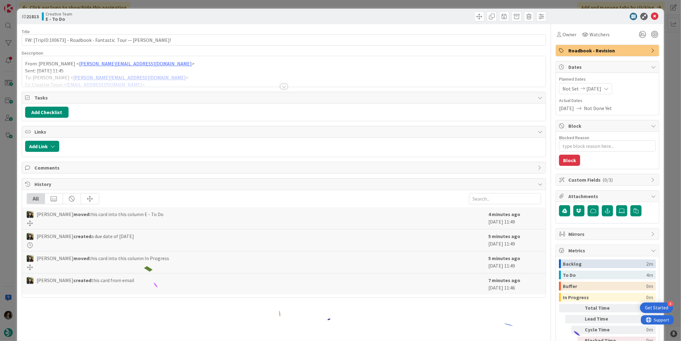
click at [285, 84] on div at bounding box center [284, 79] width 524 height 16
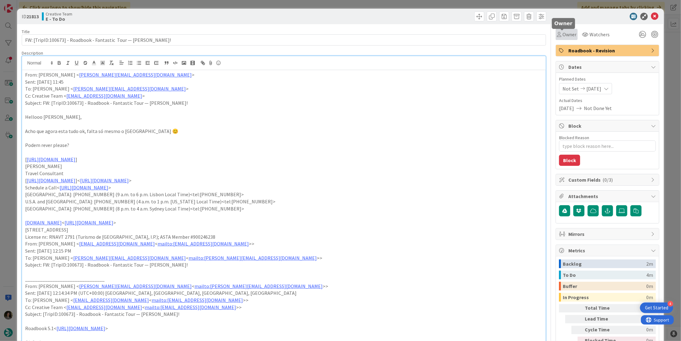
click at [568, 38] on span "Owner" at bounding box center [570, 34] width 14 height 7
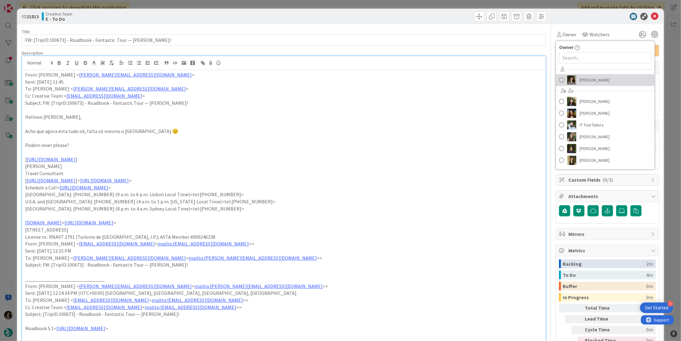
click at [587, 80] on span "[PERSON_NAME]" at bounding box center [595, 79] width 30 height 9
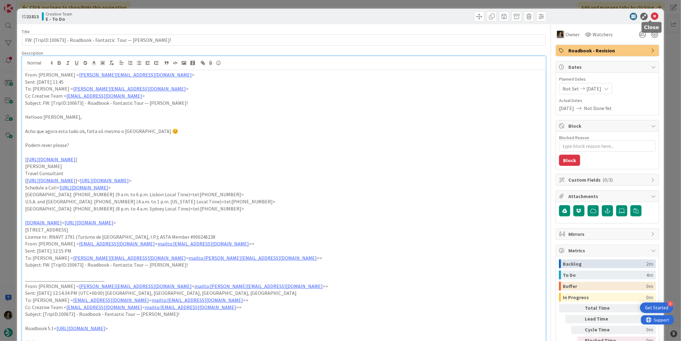
click at [651, 16] on icon at bounding box center [654, 16] width 7 height 7
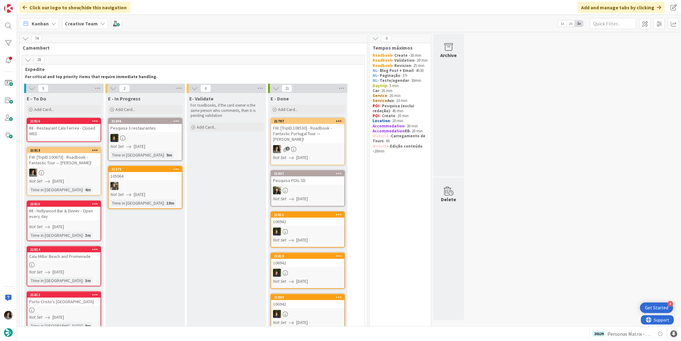
click at [324, 140] on div "FW: [TripID:108530] - Roadbook - Fantastic Portugal Tour — [PERSON_NAME]!" at bounding box center [307, 133] width 73 height 19
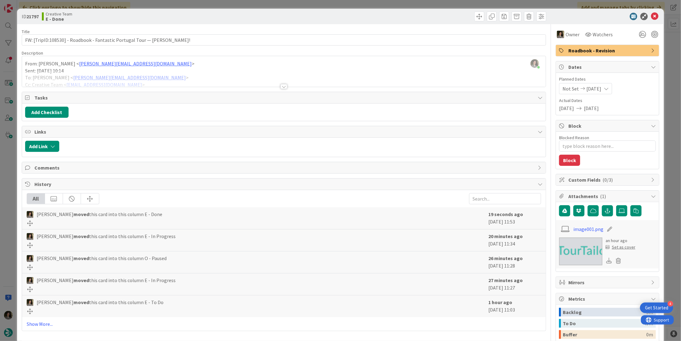
click at [629, 52] on span "Roadbook - Revision" at bounding box center [608, 50] width 79 height 7
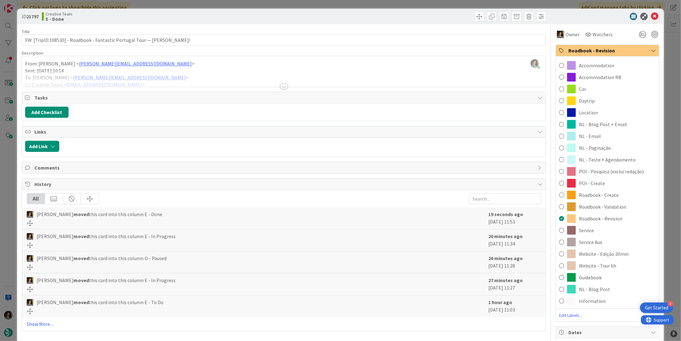
drag, startPoint x: 604, startPoint y: 204, endPoint x: 636, endPoint y: 128, distance: 82.6
click at [604, 204] on span "Roadbook - Validation" at bounding box center [602, 206] width 47 height 7
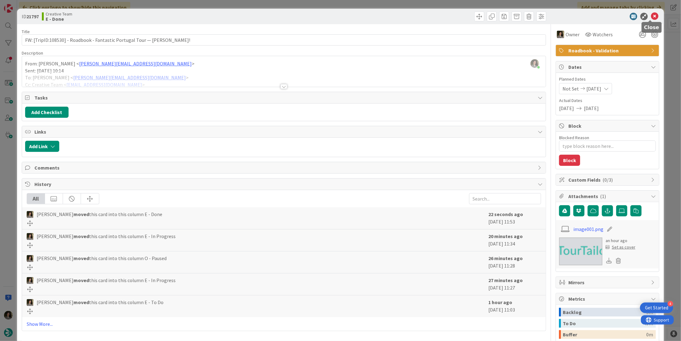
click at [651, 17] on icon at bounding box center [654, 16] width 7 height 7
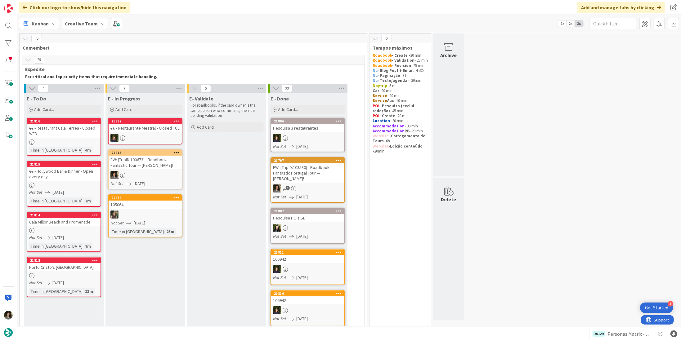
click at [137, 163] on div "FW: [TripID:100673] - Roadbook - Fantastic Tour — [PERSON_NAME]!" at bounding box center [145, 163] width 73 height 14
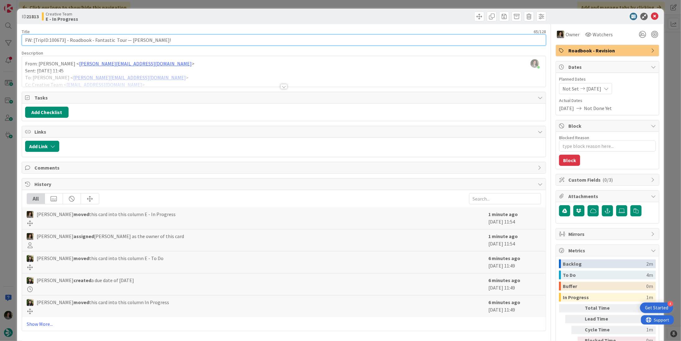
drag, startPoint x: 63, startPoint y: 41, endPoint x: 49, endPoint y: 43, distance: 14.7
click at [49, 43] on input "FW: [TripID:100673] - Roadbook - Fantastic Tour — [PERSON_NAME]!" at bounding box center [284, 39] width 524 height 11
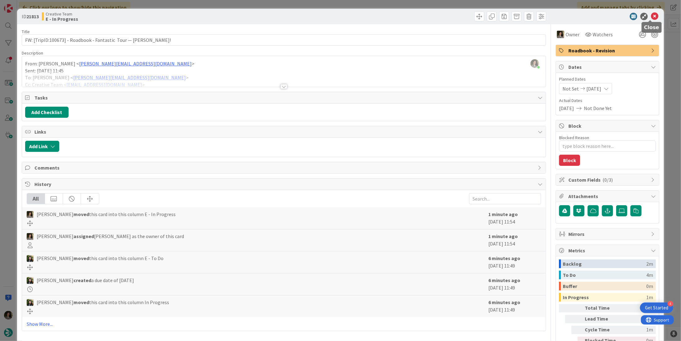
click at [652, 16] on icon at bounding box center [654, 16] width 7 height 7
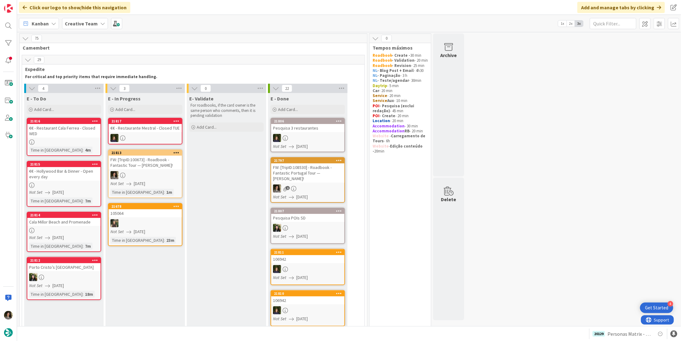
click at [142, 169] on link "21813 FW: [TripID:100673] - Roadbook - Fantastic Tour — [PERSON_NAME]! Not Set …" at bounding box center [145, 174] width 74 height 49
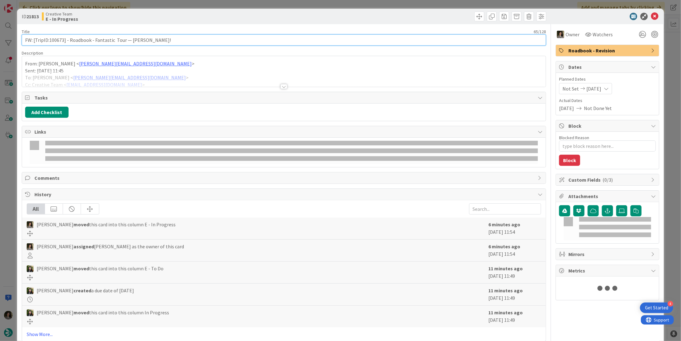
click at [108, 39] on input "FW: [TripID:100673] - Roadbook - Fantastic Tour — [PERSON_NAME]!" at bounding box center [284, 39] width 524 height 11
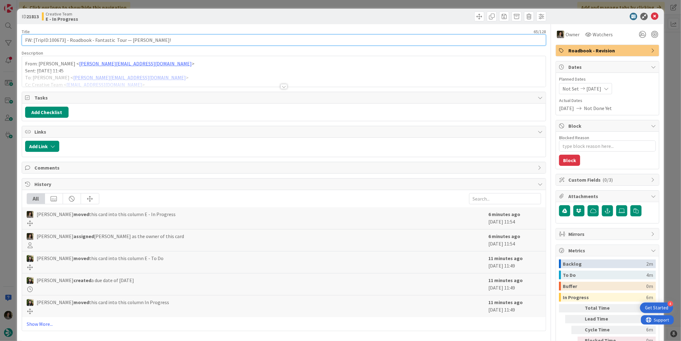
click at [108, 39] on input "FW: [TripID:100673] - Roadbook - Fantastic Tour — [PERSON_NAME]!" at bounding box center [284, 39] width 524 height 11
click at [142, 43] on input "FW: [TripID:100673] - Roadbook - Fantastic Tour — [PERSON_NAME]!" at bounding box center [284, 39] width 524 height 11
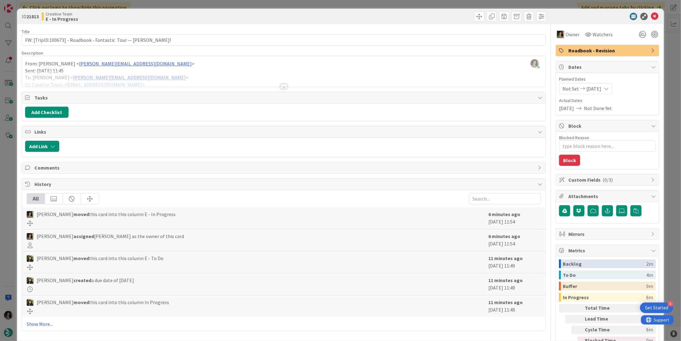
click at [281, 83] on div at bounding box center [284, 79] width 524 height 16
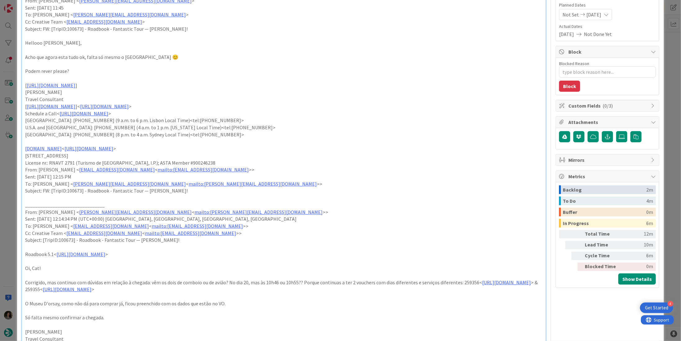
scroll to position [186, 0]
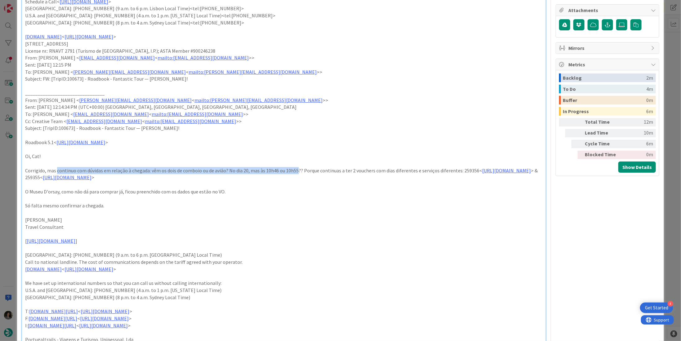
drag, startPoint x: 56, startPoint y: 171, endPoint x: 297, endPoint y: 167, distance: 240.5
click at [297, 167] on p "Corrigido, mas continuo com dúvidas em relação à chegada: vêm os dois de comboi…" at bounding box center [284, 174] width 518 height 14
drag, startPoint x: 501, startPoint y: 105, endPoint x: 446, endPoint y: 59, distance: 71.6
click at [501, 105] on p "Sent: [DATE] 12:14:34 PM (UTC+00:00) [GEOGRAPHIC_DATA], [GEOGRAPHIC_DATA], [GEO…" at bounding box center [284, 107] width 518 height 7
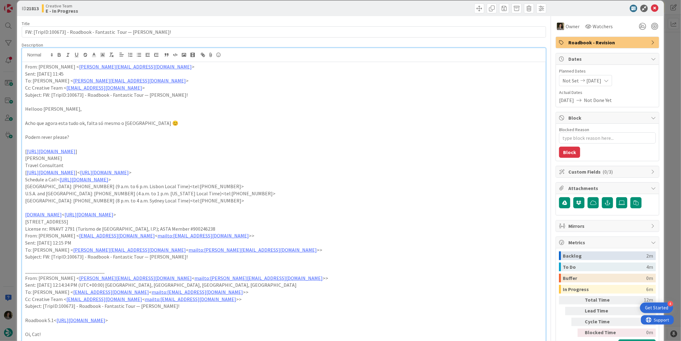
scroll to position [0, 0]
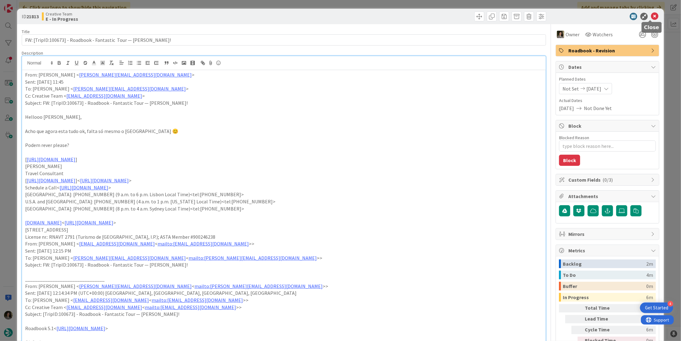
click at [652, 18] on icon at bounding box center [654, 16] width 7 height 7
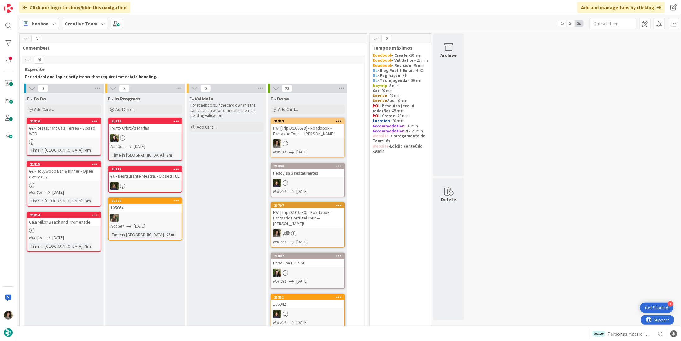
click at [310, 135] on div "FW: [TripID:100673] - Roadbook - Fantastic Tour — [PERSON_NAME]!" at bounding box center [307, 131] width 73 height 14
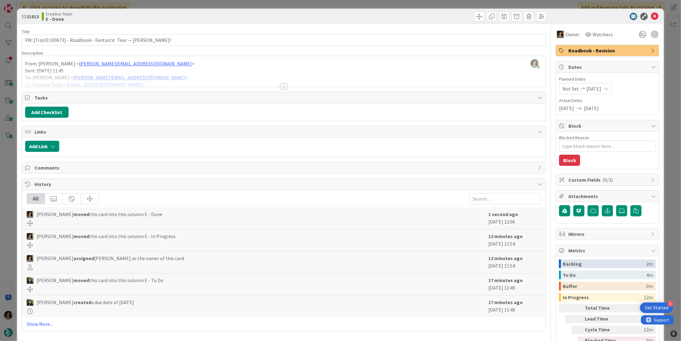
click at [576, 51] on span "Roadbook - Revision" at bounding box center [608, 50] width 79 height 7
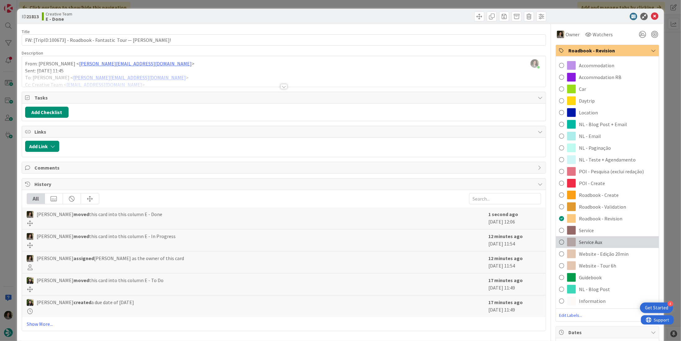
click at [598, 242] on span "Service Aux" at bounding box center [590, 242] width 23 height 7
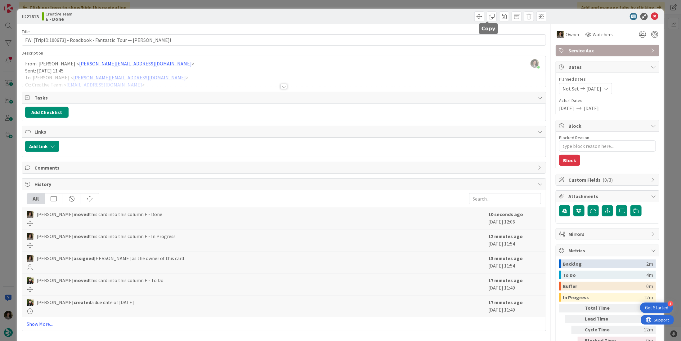
drag, startPoint x: 487, startPoint y: 16, endPoint x: 495, endPoint y: 32, distance: 17.5
click at [487, 17] on span at bounding box center [492, 16] width 10 height 10
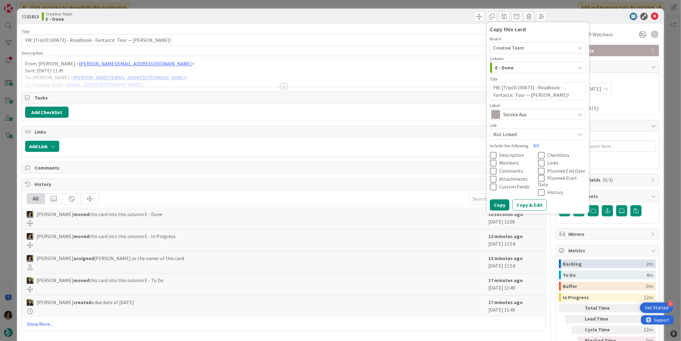
click at [517, 120] on div "Service Aux" at bounding box center [538, 114] width 96 height 11
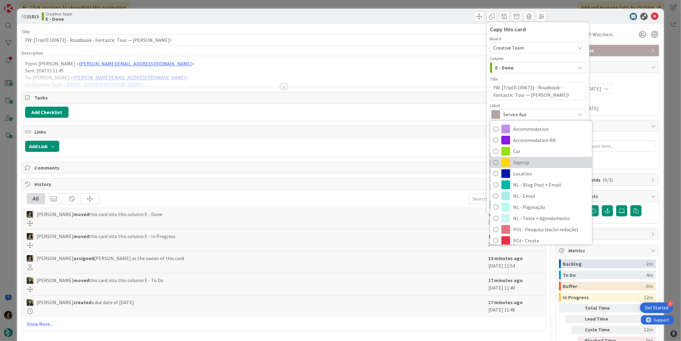
click at [529, 162] on span "Daytrip" at bounding box center [551, 162] width 76 height 9
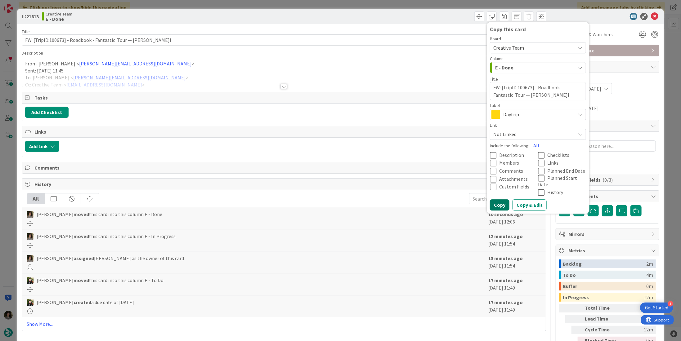
drag, startPoint x: 498, startPoint y: 197, endPoint x: 499, endPoint y: 190, distance: 7.9
click at [498, 200] on button "Copy" at bounding box center [500, 205] width 20 height 11
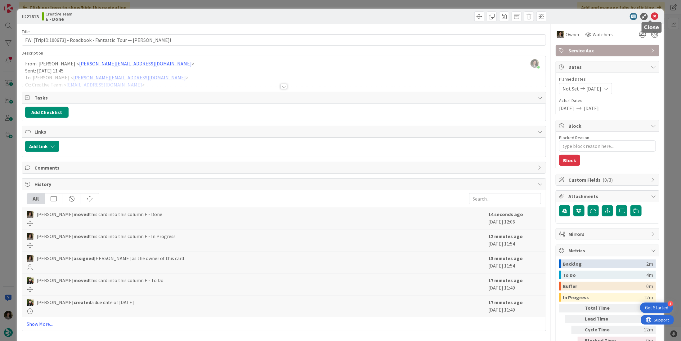
click at [651, 14] on icon at bounding box center [654, 16] width 7 height 7
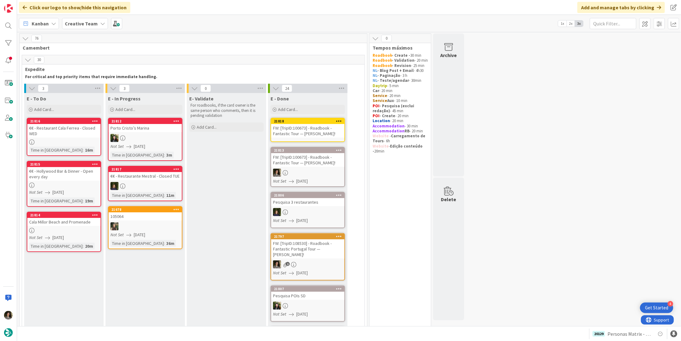
click at [305, 135] on div "FW: [TripID:100673] - Roadbook - Fantastic Tour — [PERSON_NAME]!" at bounding box center [307, 131] width 73 height 14
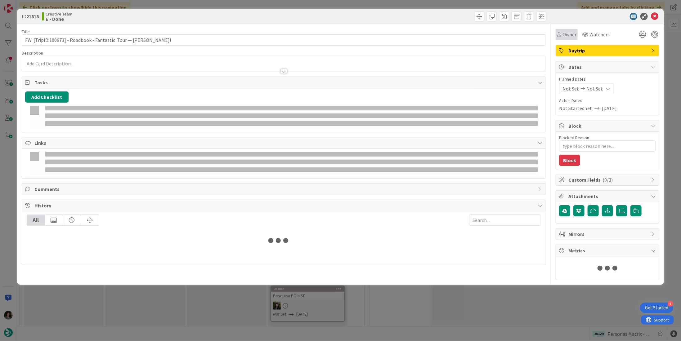
click at [564, 33] on span "Owner" at bounding box center [570, 34] width 14 height 7
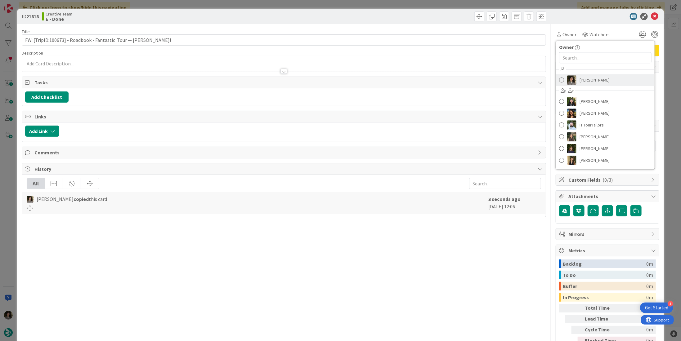
click at [580, 77] on span "[PERSON_NAME]" at bounding box center [595, 79] width 30 height 9
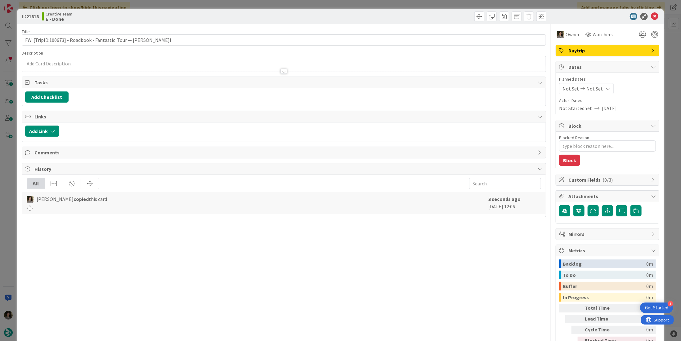
type textarea "x"
click at [591, 90] on span "Not Set" at bounding box center [595, 88] width 16 height 7
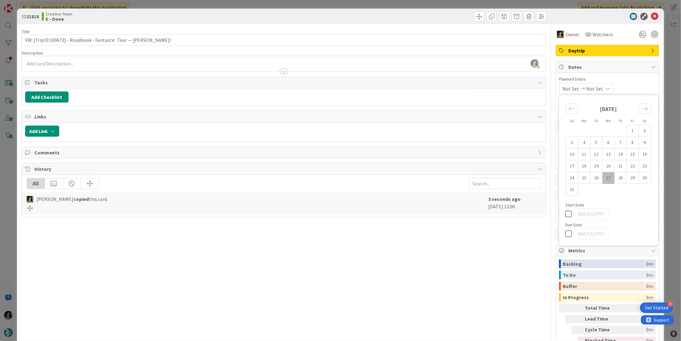
click at [606, 177] on td "27" at bounding box center [609, 178] width 12 height 12
type input "[DATE]"
click at [388, 223] on div "Title 65 / 128 FW: [TripID:100673] - Roadbook - Fantastic Tour — [PERSON_NAME]!…" at bounding box center [284, 193] width 524 height 338
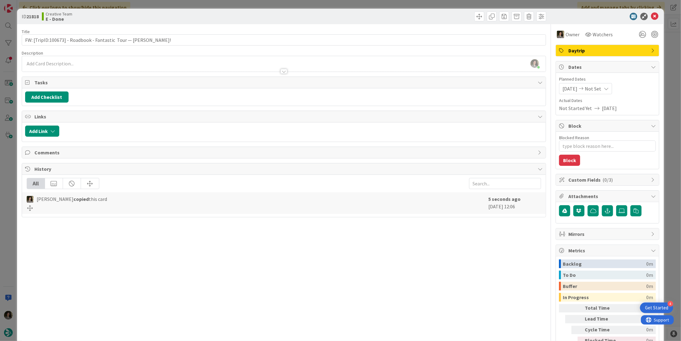
type textarea "x"
click at [578, 89] on span "[DATE]" at bounding box center [570, 88] width 15 height 7
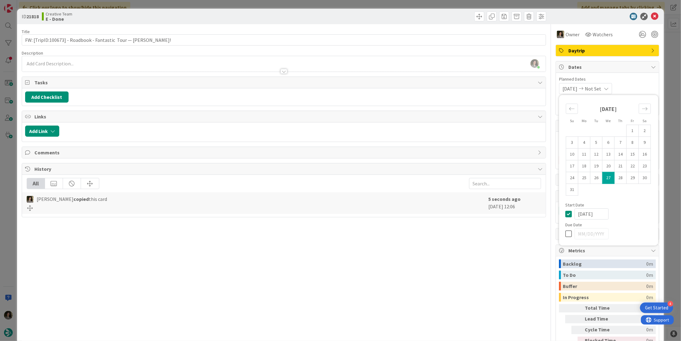
click at [565, 212] on icon at bounding box center [569, 213] width 9 height 7
type textarea "x"
click at [565, 234] on icon at bounding box center [569, 233] width 9 height 7
type input "[DATE]"
click at [651, 17] on icon at bounding box center [654, 16] width 7 height 7
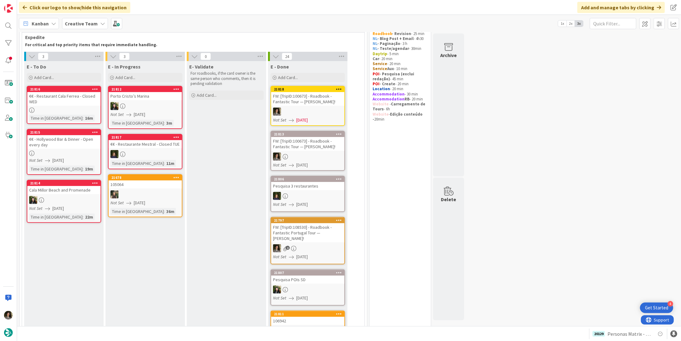
scroll to position [26, 0]
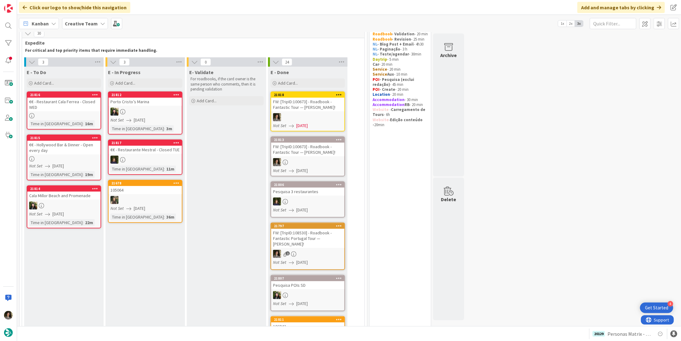
click at [294, 103] on div "FW: [TripID:100673] - Roadbook - Fantastic Tour — [PERSON_NAME]!" at bounding box center [307, 105] width 73 height 14
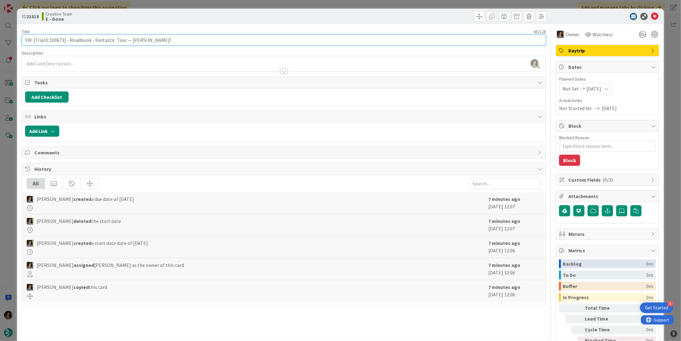
drag, startPoint x: 64, startPoint y: 40, endPoint x: 48, endPoint y: 44, distance: 15.8
click at [48, 44] on input "FW: [TripID:100673] - Roadbook - Fantastic Tour — [PERSON_NAME]!" at bounding box center [284, 39] width 524 height 11
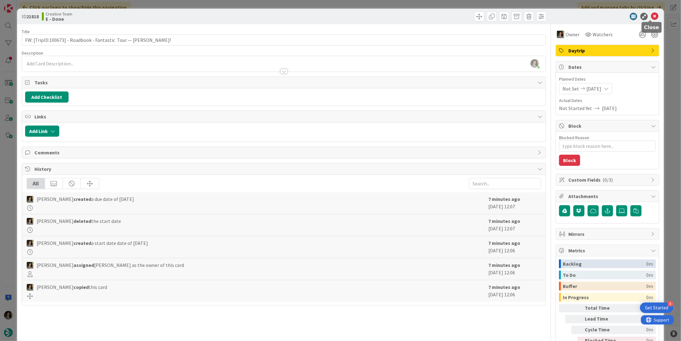
click at [651, 16] on icon at bounding box center [654, 16] width 7 height 7
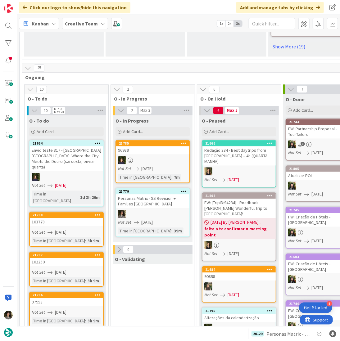
scroll to position [497, 0]
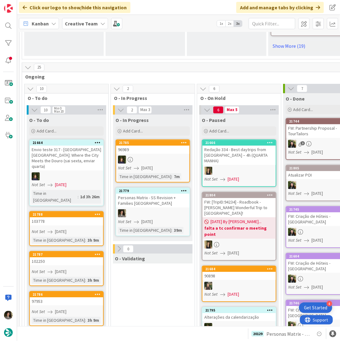
click at [309, 181] on div at bounding box center [322, 185] width 73 height 8
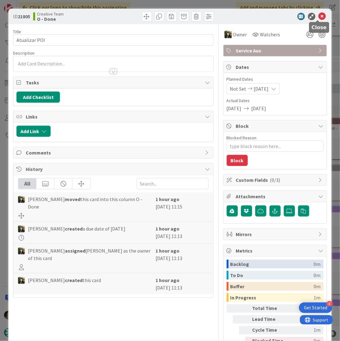
click at [318, 17] on icon at bounding box center [321, 16] width 7 height 7
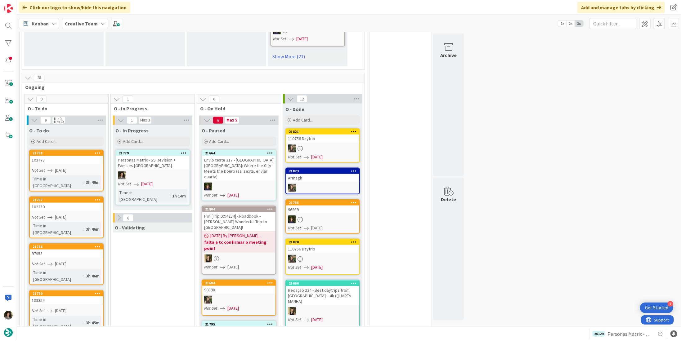
scroll to position [465, 0]
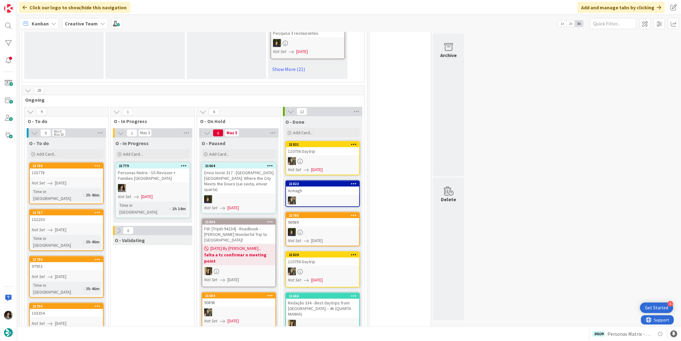
click at [152, 177] on div "Personas Matrix - SS Revision + Families [GEOGRAPHIC_DATA]" at bounding box center [152, 176] width 73 height 14
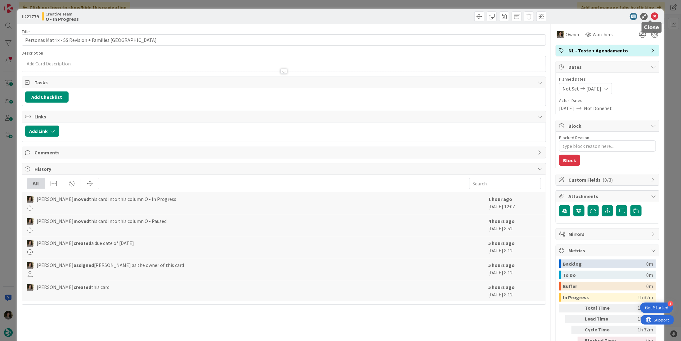
click at [651, 13] on icon at bounding box center [654, 16] width 7 height 7
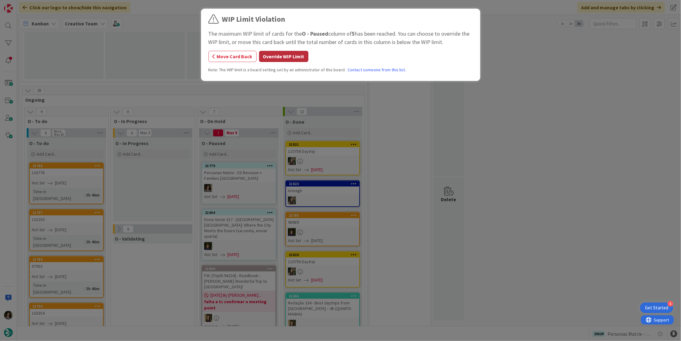
drag, startPoint x: 278, startPoint y: 55, endPoint x: 280, endPoint y: 73, distance: 18.1
click at [278, 55] on button "Override WIP Limit" at bounding box center [283, 56] width 49 height 11
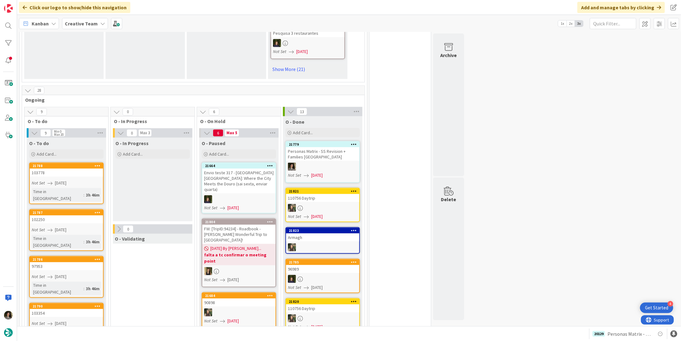
click at [331, 157] on div "Personas Matrix - SS Revision + Families [GEOGRAPHIC_DATA]" at bounding box center [322, 154] width 73 height 14
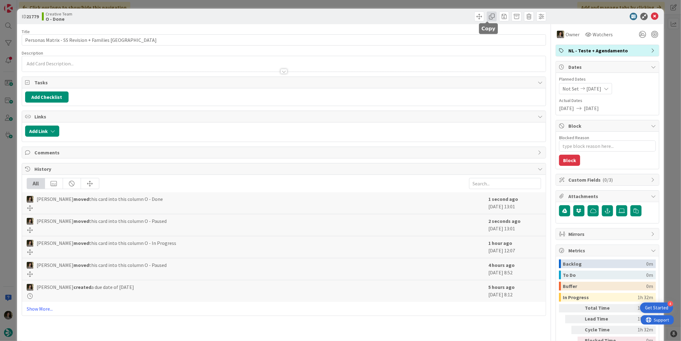
click at [488, 16] on span at bounding box center [492, 16] width 10 height 10
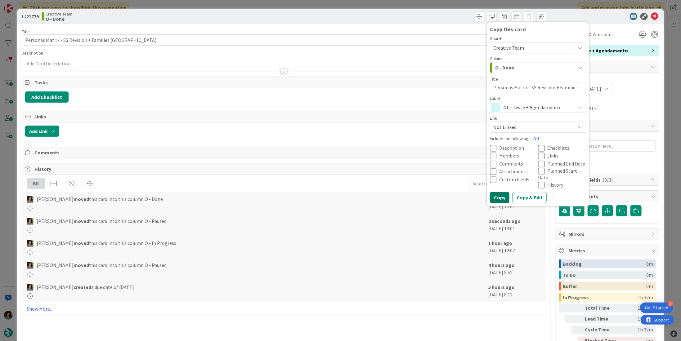
click at [490, 192] on button "Copy" at bounding box center [500, 197] width 20 height 11
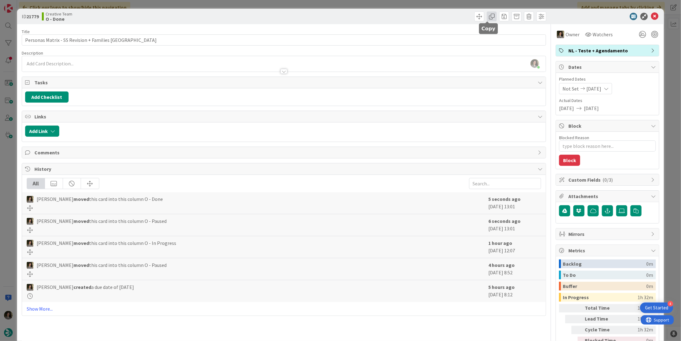
drag, startPoint x: 488, startPoint y: 17, endPoint x: 504, endPoint y: 104, distance: 88.5
click at [488, 18] on span at bounding box center [492, 16] width 10 height 10
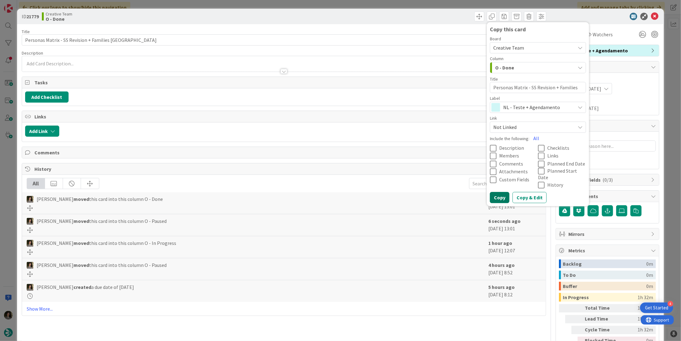
click at [498, 193] on button "Copy" at bounding box center [500, 197] width 20 height 11
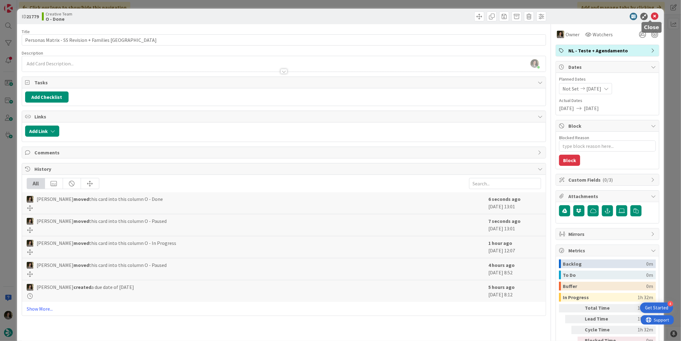
click at [651, 18] on icon at bounding box center [654, 16] width 7 height 7
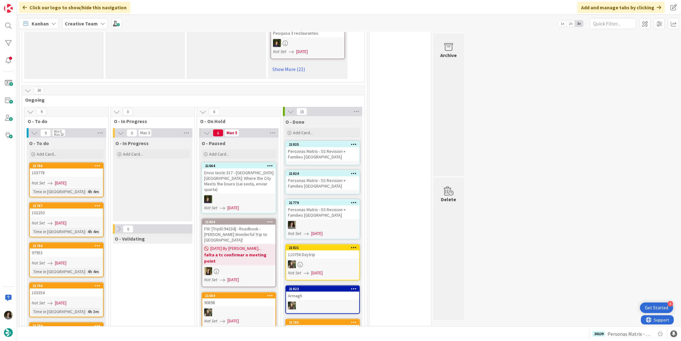
click at [333, 182] on div "Personas Matrix - SS Revision + Families [GEOGRAPHIC_DATA]" at bounding box center [322, 184] width 73 height 14
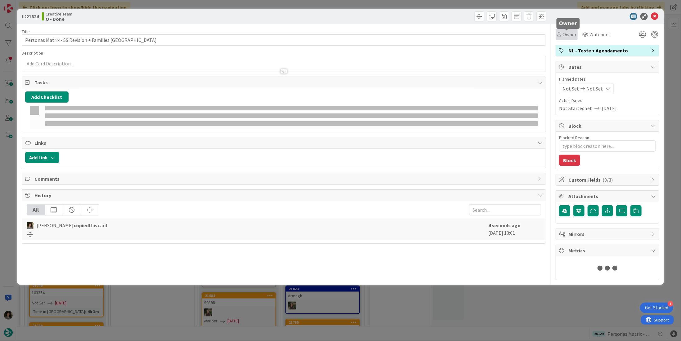
click at [568, 34] on span "Owner" at bounding box center [570, 34] width 14 height 7
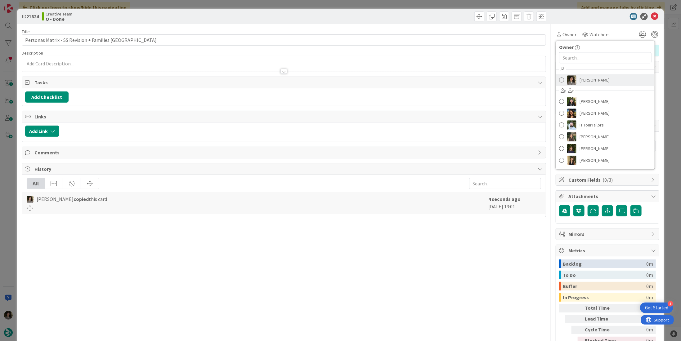
drag, startPoint x: 580, startPoint y: 77, endPoint x: 585, endPoint y: 90, distance: 13.9
click at [580, 77] on span "[PERSON_NAME]" at bounding box center [595, 79] width 30 height 9
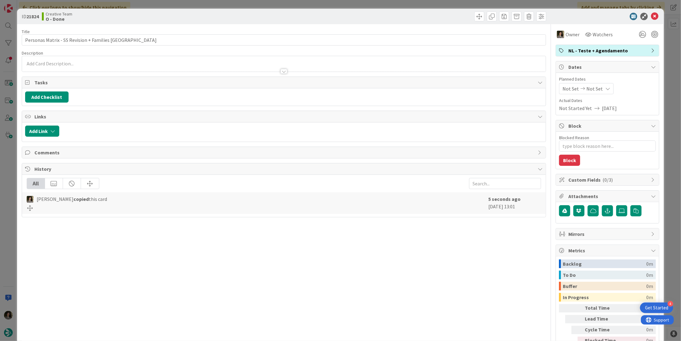
type textarea "x"
click at [592, 88] on span "Not Set" at bounding box center [595, 88] width 16 height 7
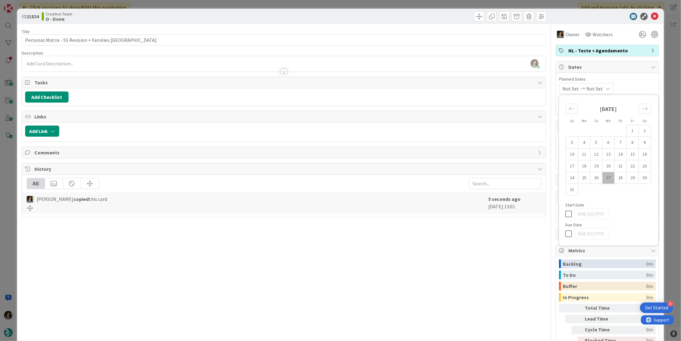
click at [566, 232] on icon at bounding box center [569, 233] width 9 height 7
type input "[DATE]"
click at [651, 14] on icon at bounding box center [654, 16] width 7 height 7
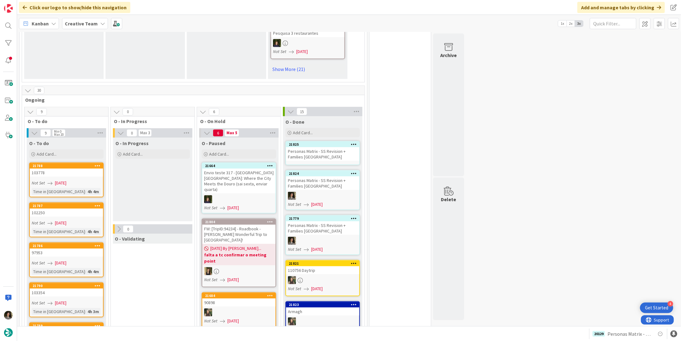
click at [313, 151] on div "Personas Matrix - SS Revision + Families [GEOGRAPHIC_DATA]" at bounding box center [322, 154] width 73 height 14
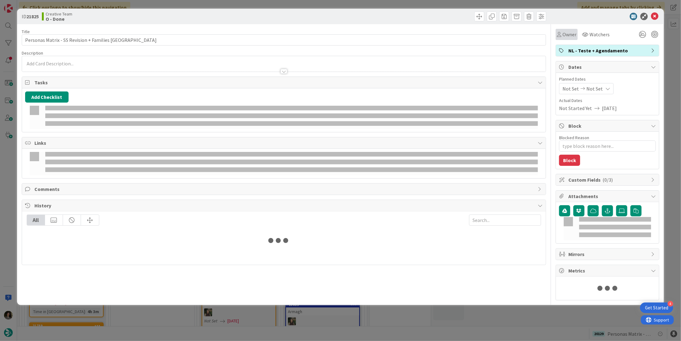
click at [564, 34] on span "Owner" at bounding box center [570, 34] width 14 height 7
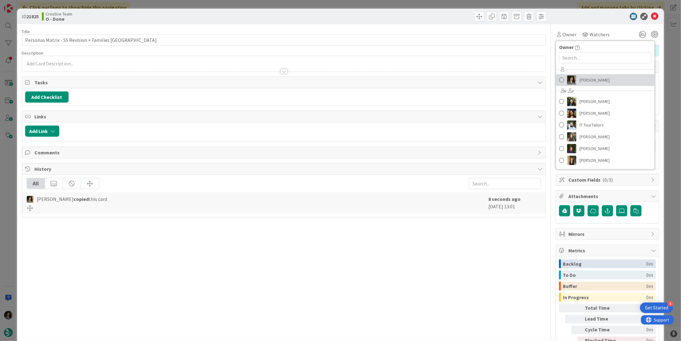
drag, startPoint x: 578, startPoint y: 75, endPoint x: 588, endPoint y: 83, distance: 13.0
click at [580, 75] on span "[PERSON_NAME]" at bounding box center [595, 79] width 30 height 9
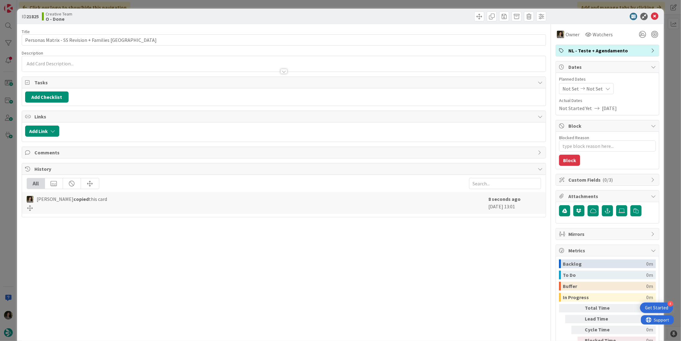
type textarea "x"
click at [597, 91] on div "Not Set Not Set" at bounding box center [586, 88] width 55 height 11
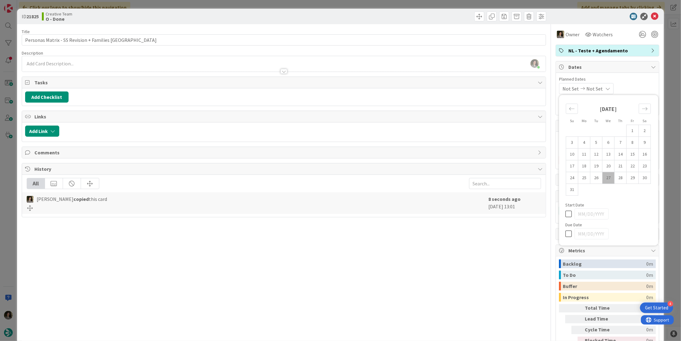
click at [565, 231] on icon at bounding box center [569, 233] width 9 height 7
type input "[DATE]"
type textarea "x"
click at [651, 19] on icon at bounding box center [654, 16] width 7 height 7
